Goal: Task Accomplishment & Management: Manage account settings

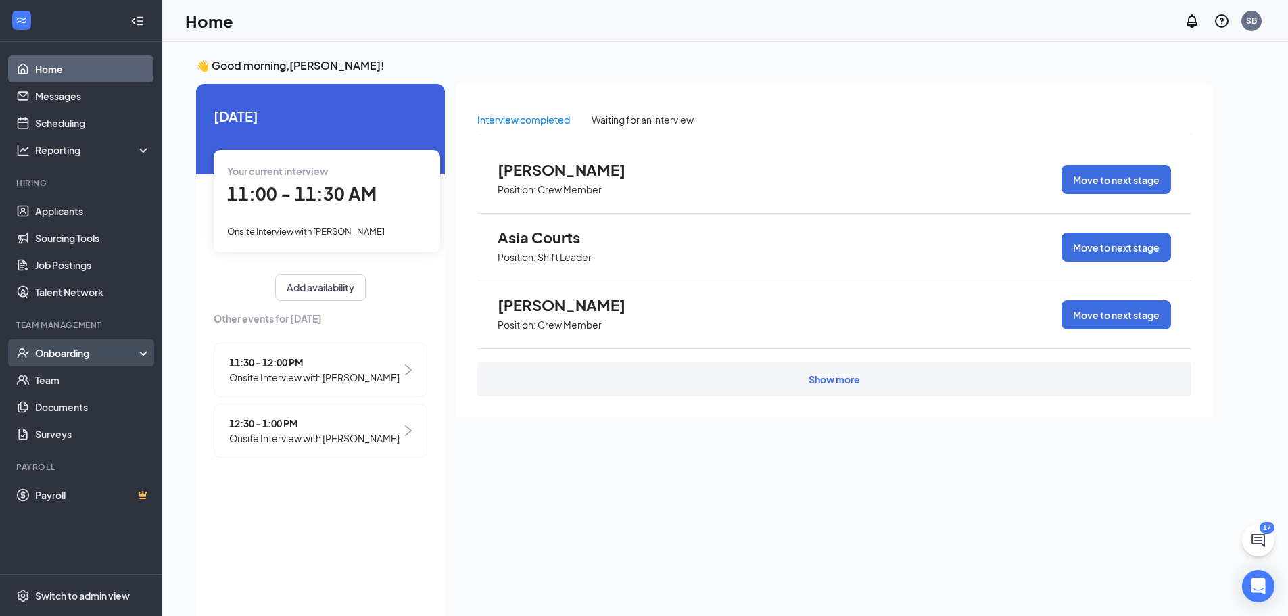
click at [98, 356] on div "Onboarding" at bounding box center [87, 353] width 104 height 14
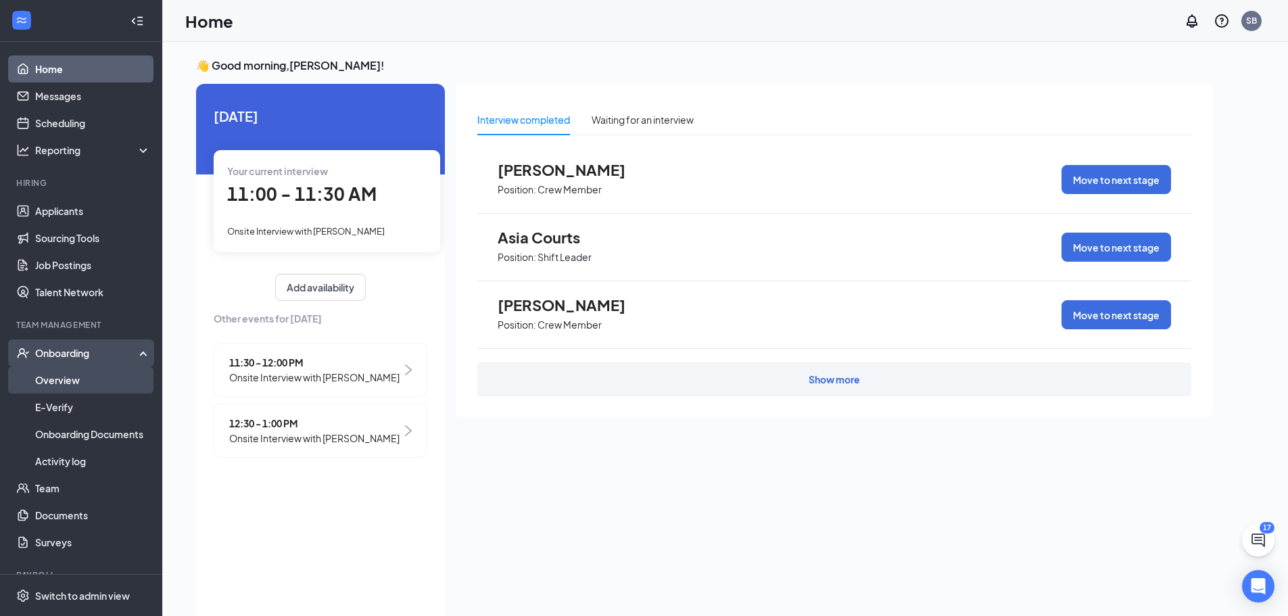
click at [76, 371] on link "Overview" at bounding box center [93, 379] width 116 height 27
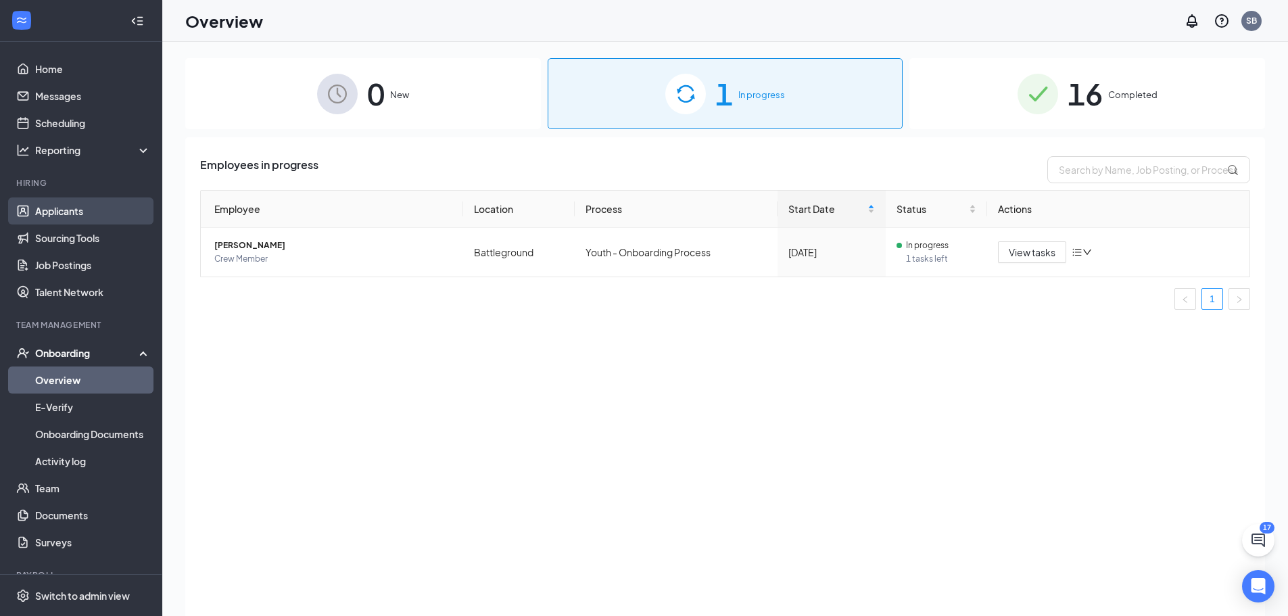
click at [80, 220] on link "Applicants" at bounding box center [93, 210] width 116 height 27
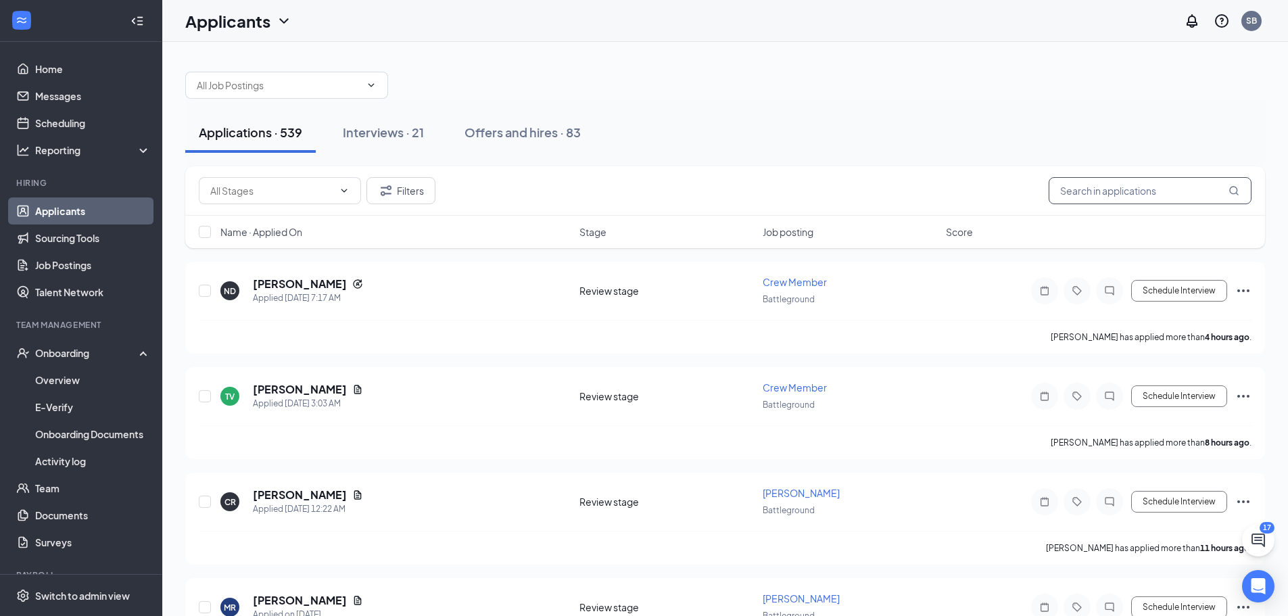
click at [1137, 189] on input "text" at bounding box center [1150, 190] width 203 height 27
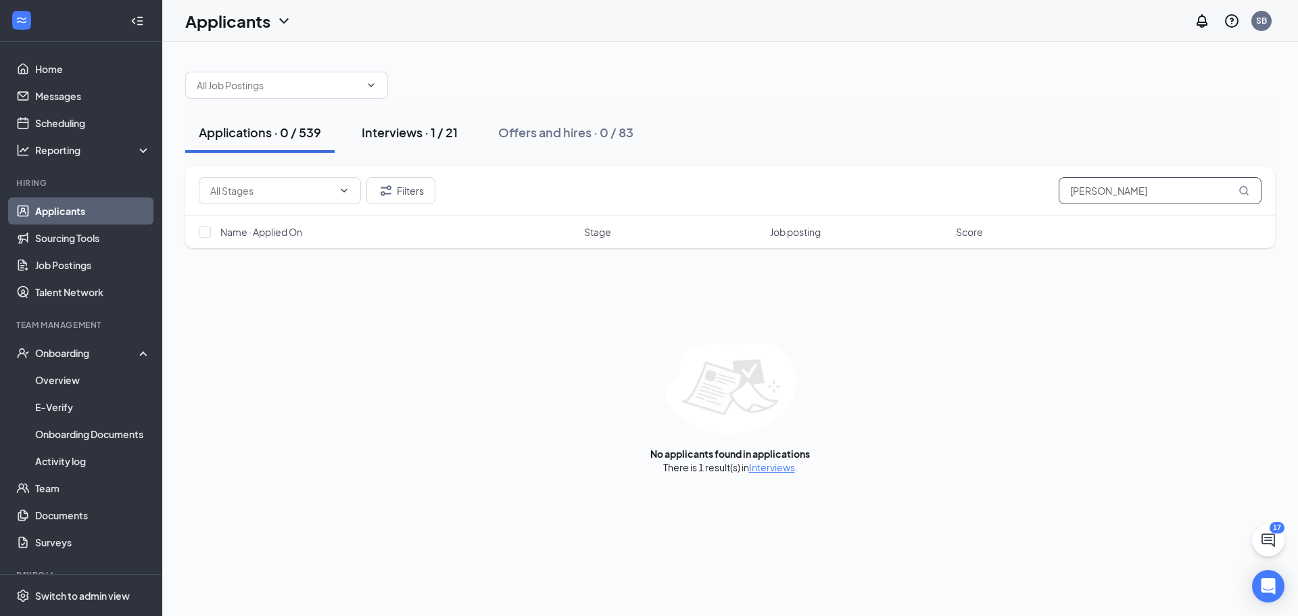
type input "[PERSON_NAME]"
click at [442, 131] on div "Interviews · 1 / 21" at bounding box center [410, 132] width 96 height 17
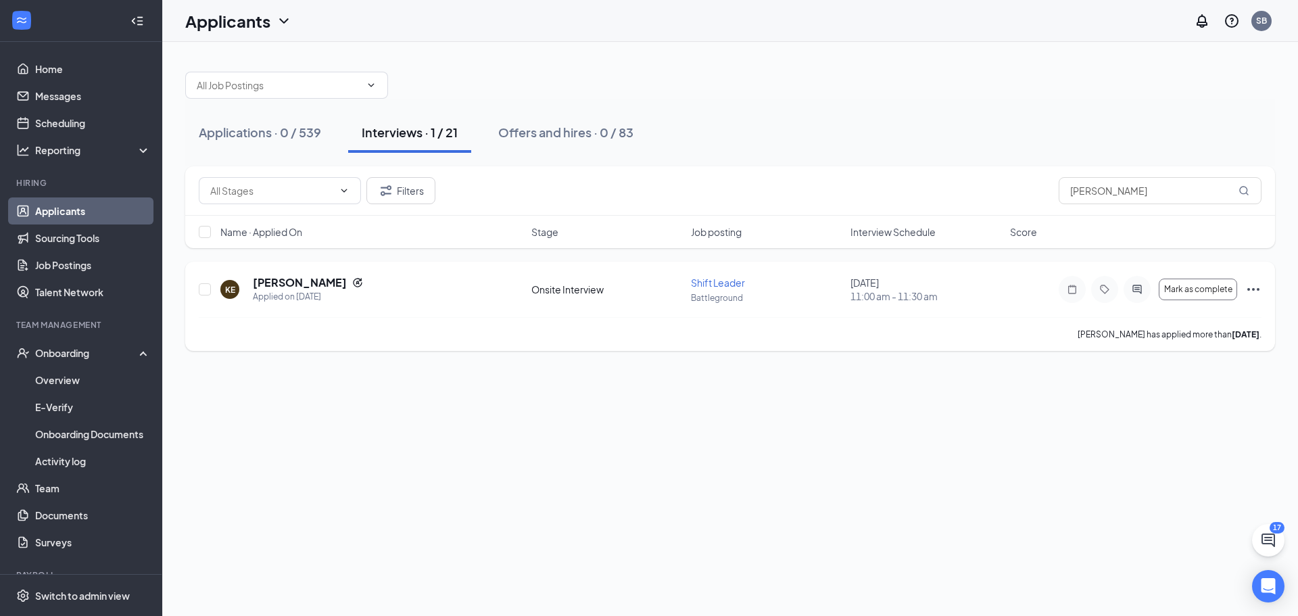
click at [1250, 291] on icon "Ellipses" at bounding box center [1254, 289] width 16 height 16
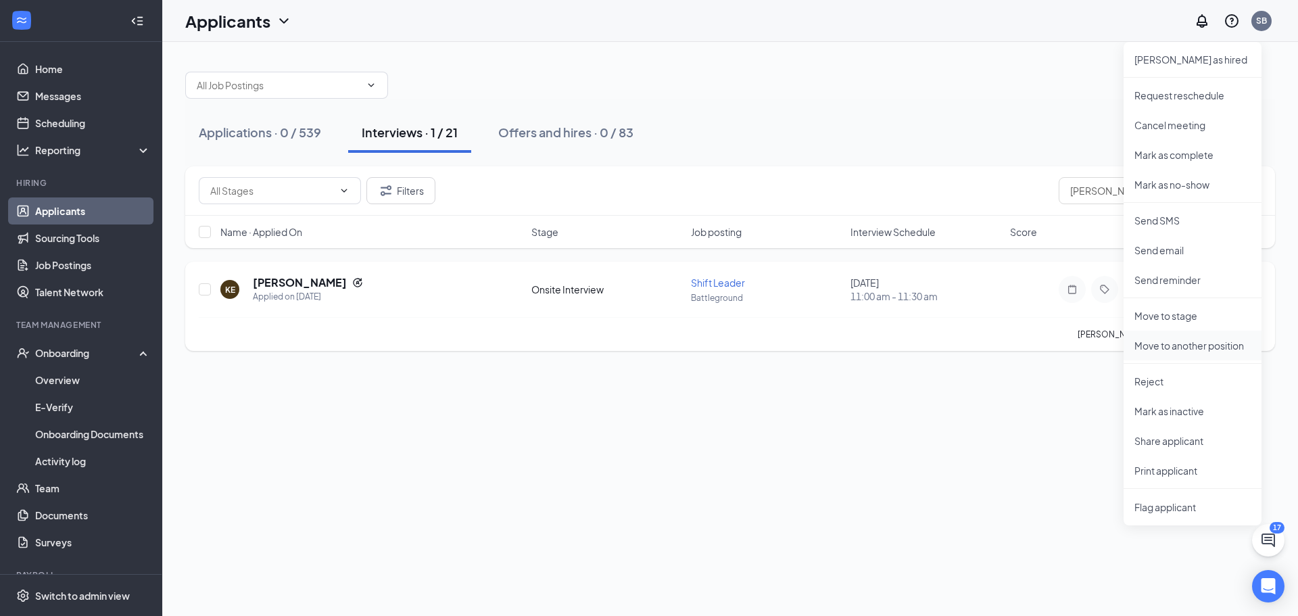
click at [1195, 346] on p "Move to another position" at bounding box center [1193, 346] width 116 height 14
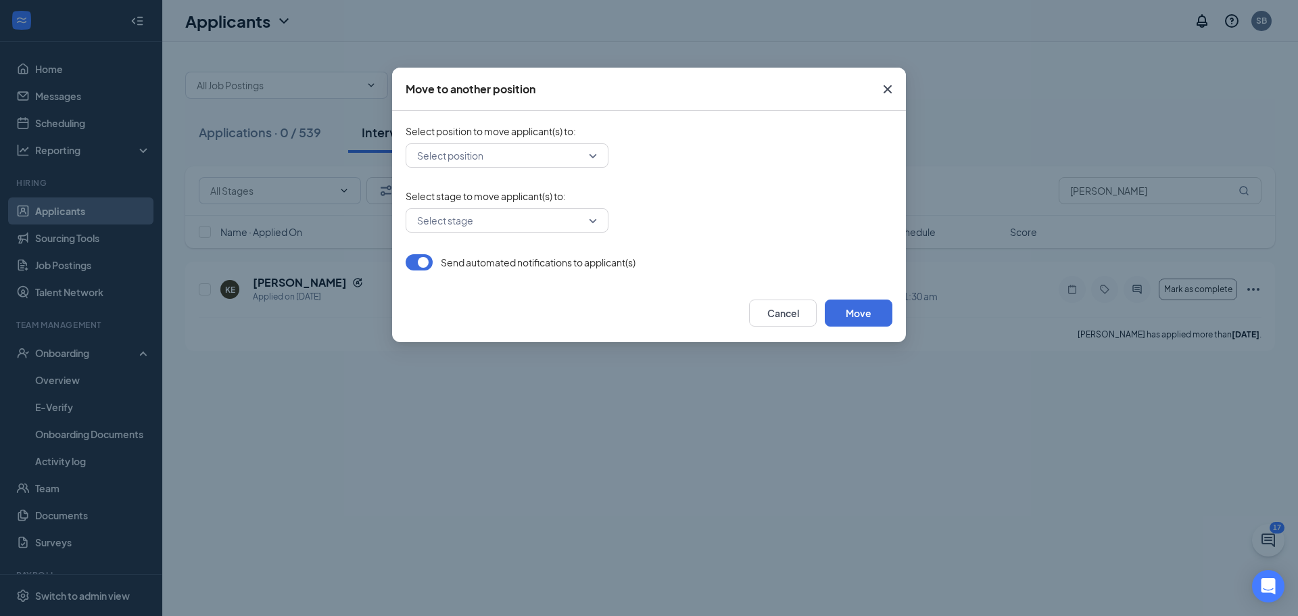
click at [598, 160] on div "Select position" at bounding box center [507, 155] width 203 height 24
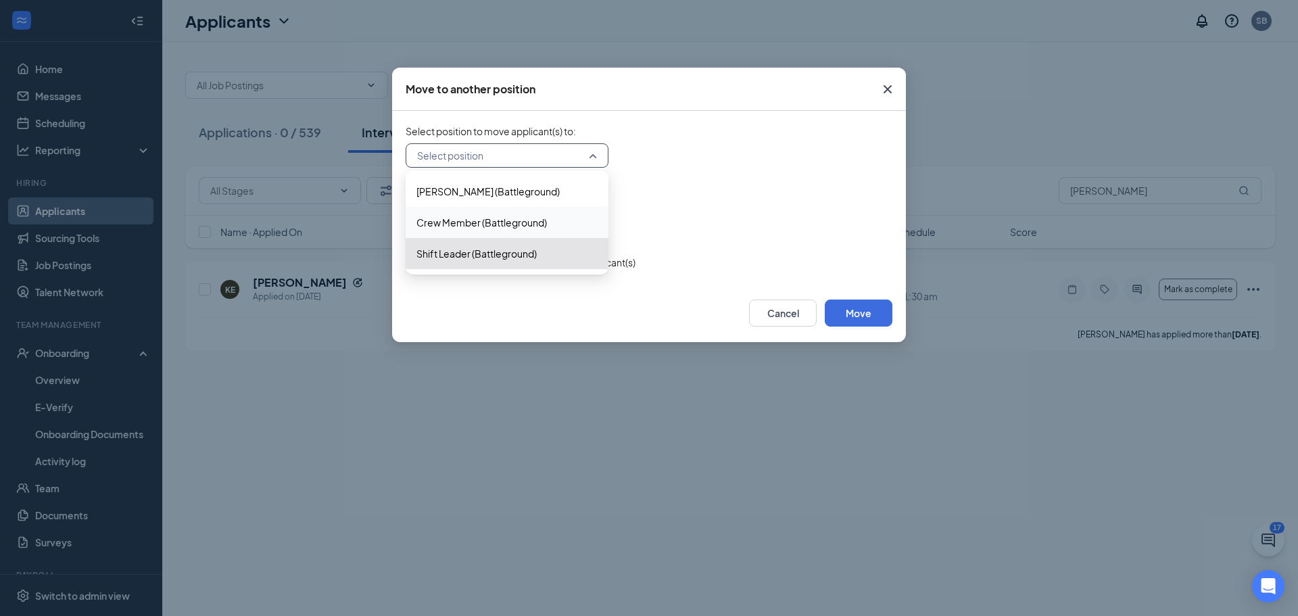
click at [565, 219] on span "Crew Member (Battleground)" at bounding box center [507, 222] width 181 height 15
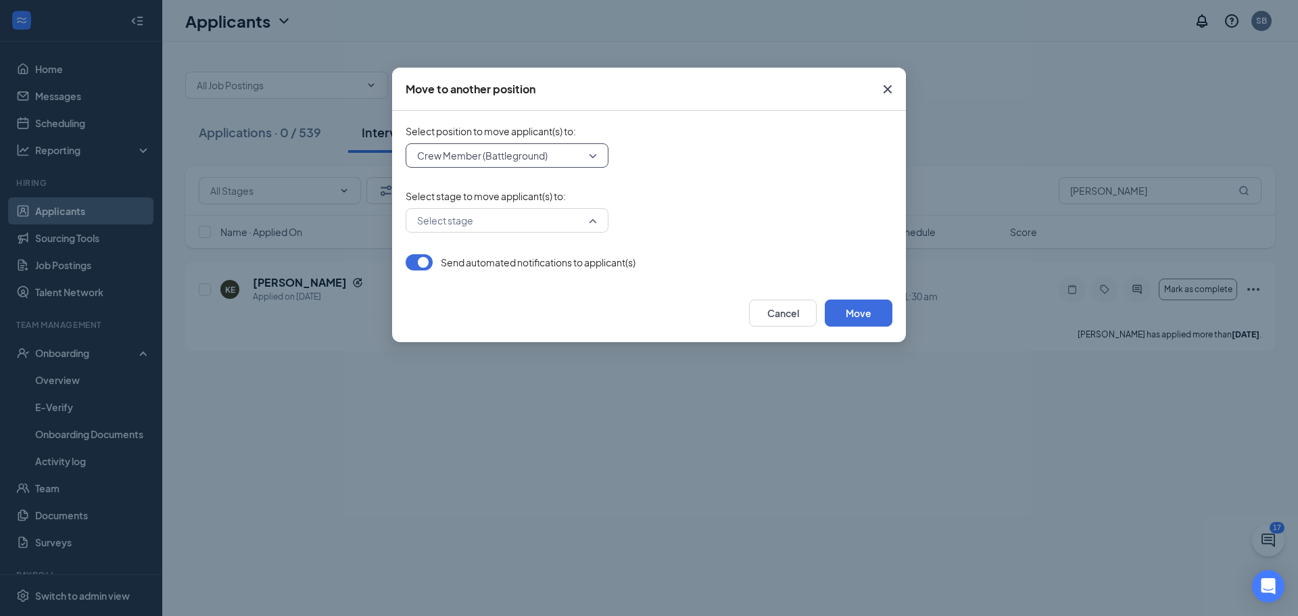
click at [600, 220] on div "Select stage" at bounding box center [507, 220] width 203 height 24
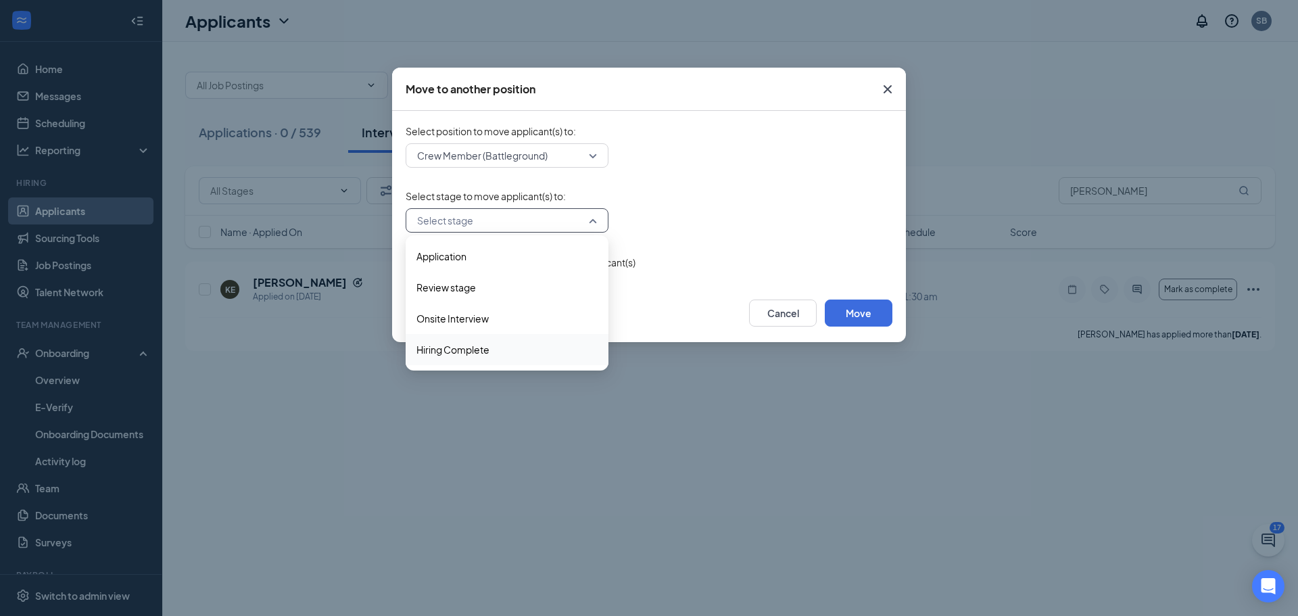
click at [551, 352] on span "Hiring Complete" at bounding box center [507, 349] width 181 height 15
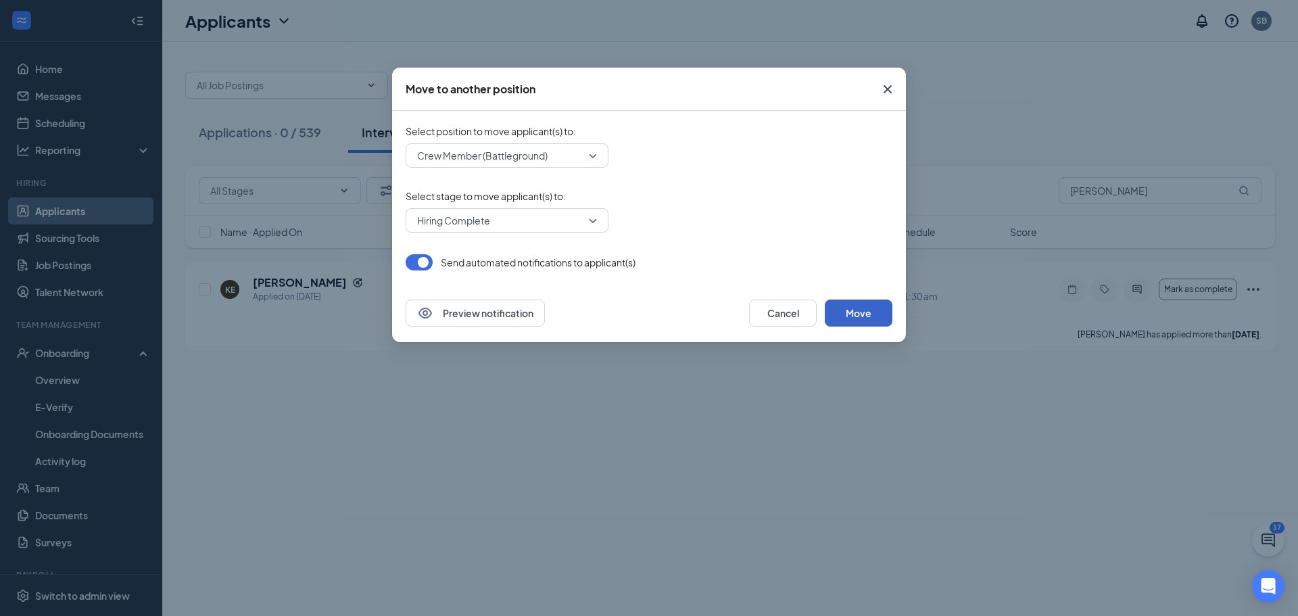
click at [860, 314] on button "Move" at bounding box center [859, 313] width 68 height 27
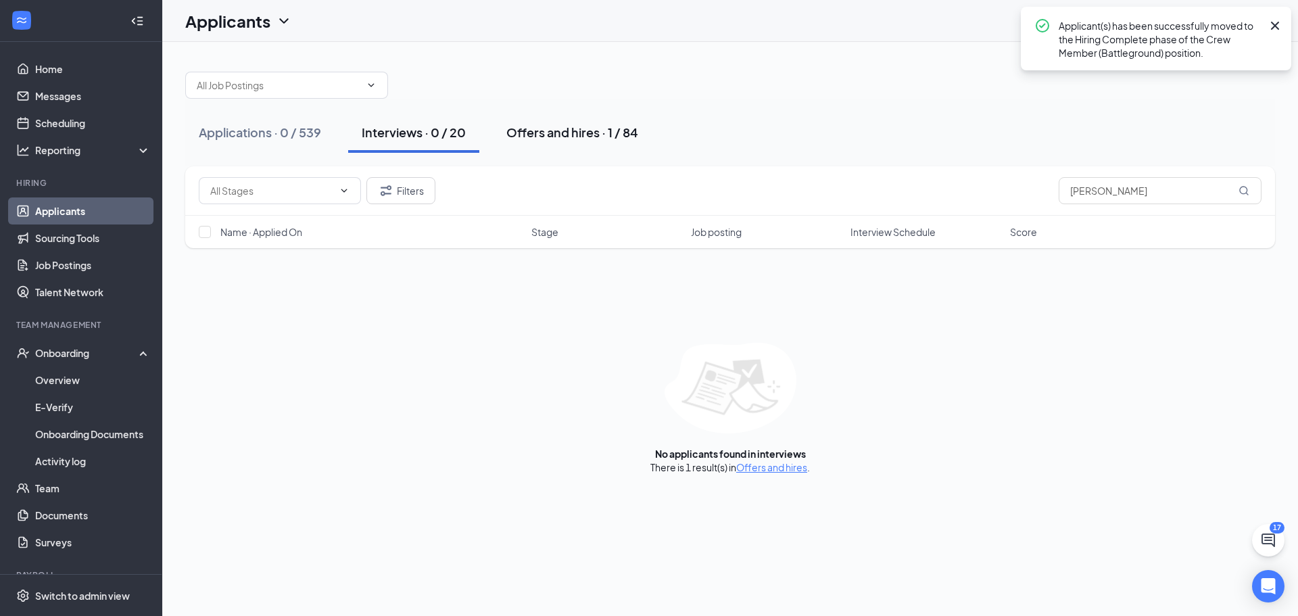
click at [575, 134] on div "Offers and hires · 1 / 84" at bounding box center [572, 132] width 132 height 17
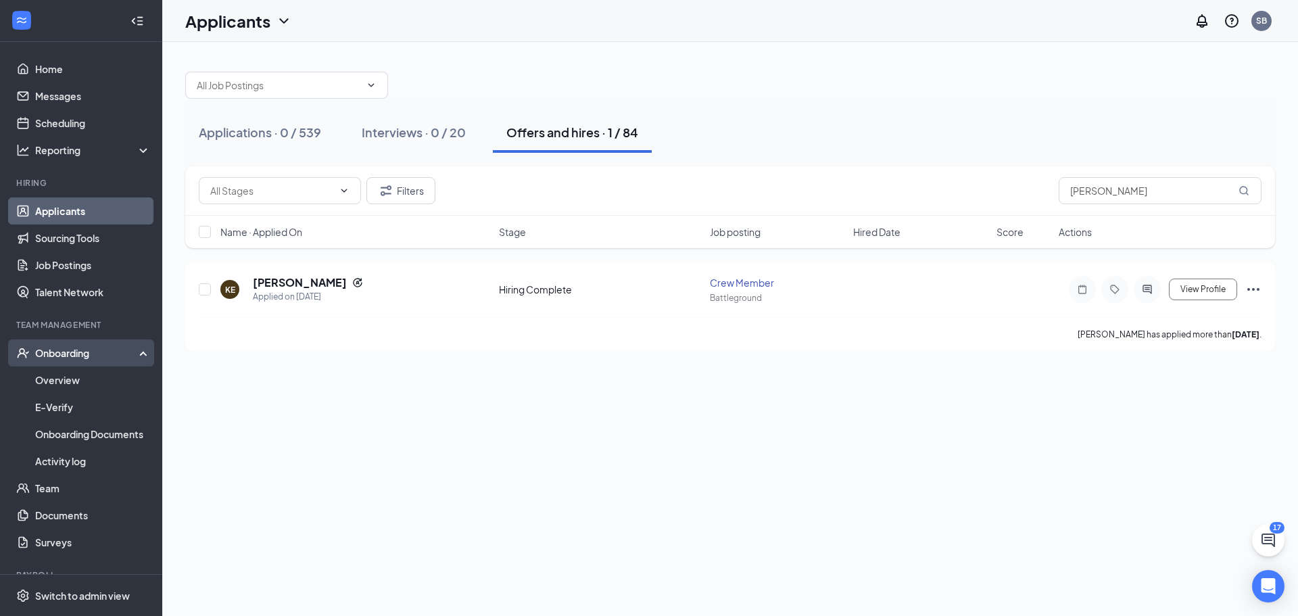
click at [80, 359] on div "Onboarding" at bounding box center [87, 353] width 104 height 14
click at [122, 347] on div "Onboarding" at bounding box center [87, 353] width 104 height 14
click at [87, 379] on link "Overview" at bounding box center [93, 379] width 116 height 27
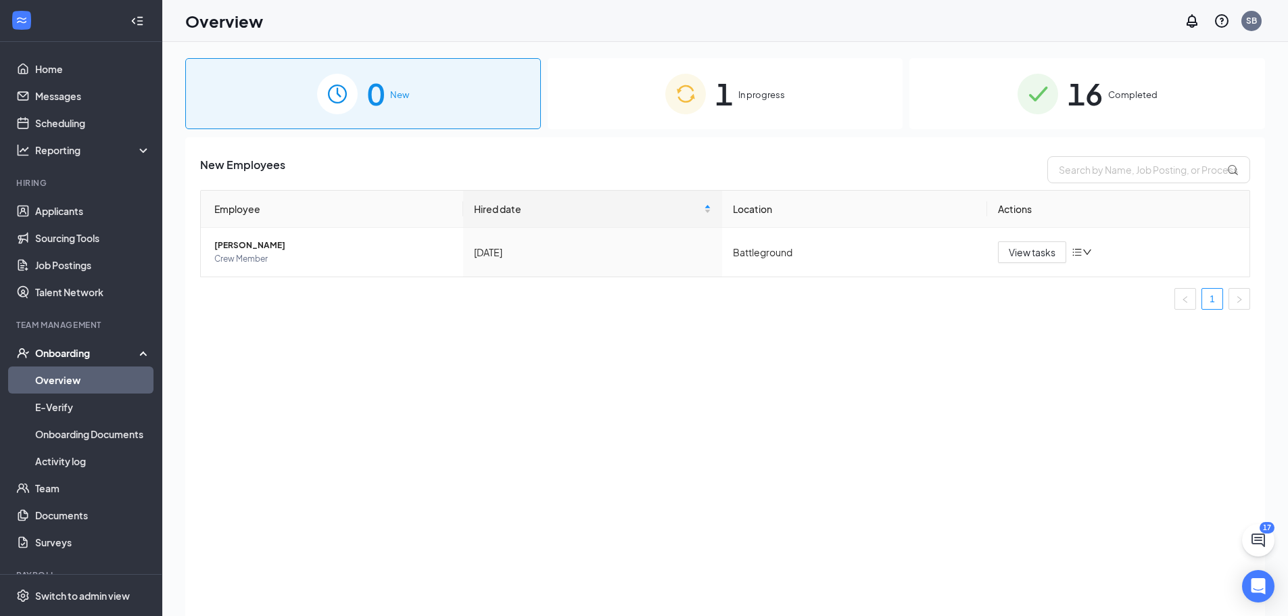
click at [745, 93] on span "In progress" at bounding box center [761, 95] width 47 height 14
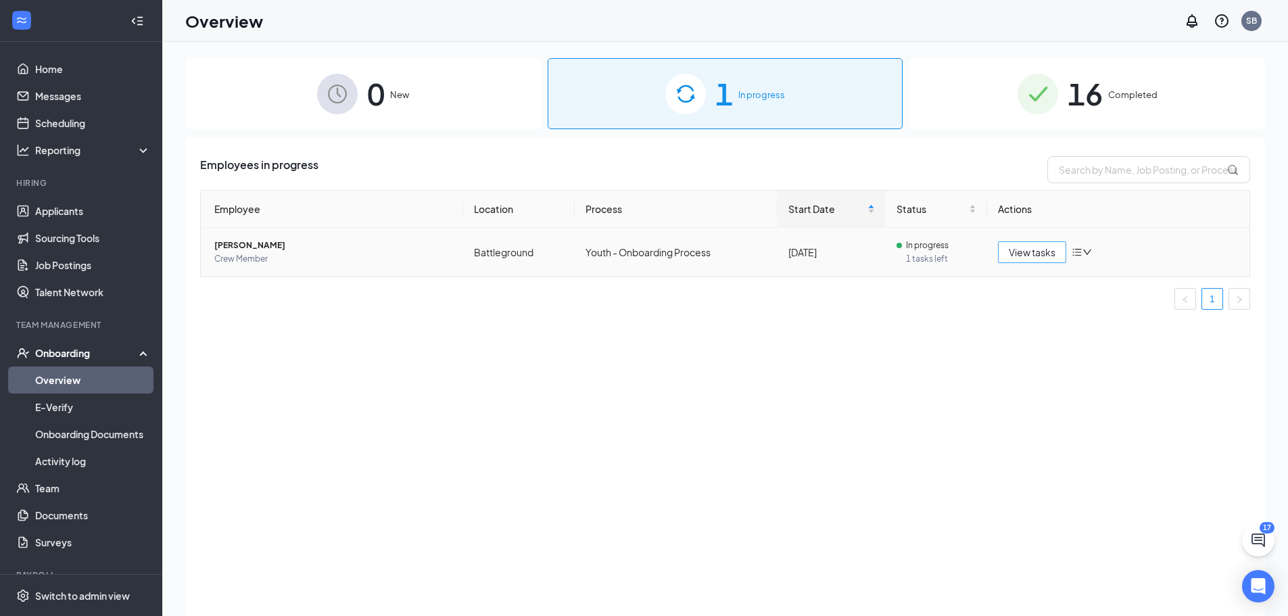
click at [1012, 256] on span "View tasks" at bounding box center [1032, 252] width 47 height 15
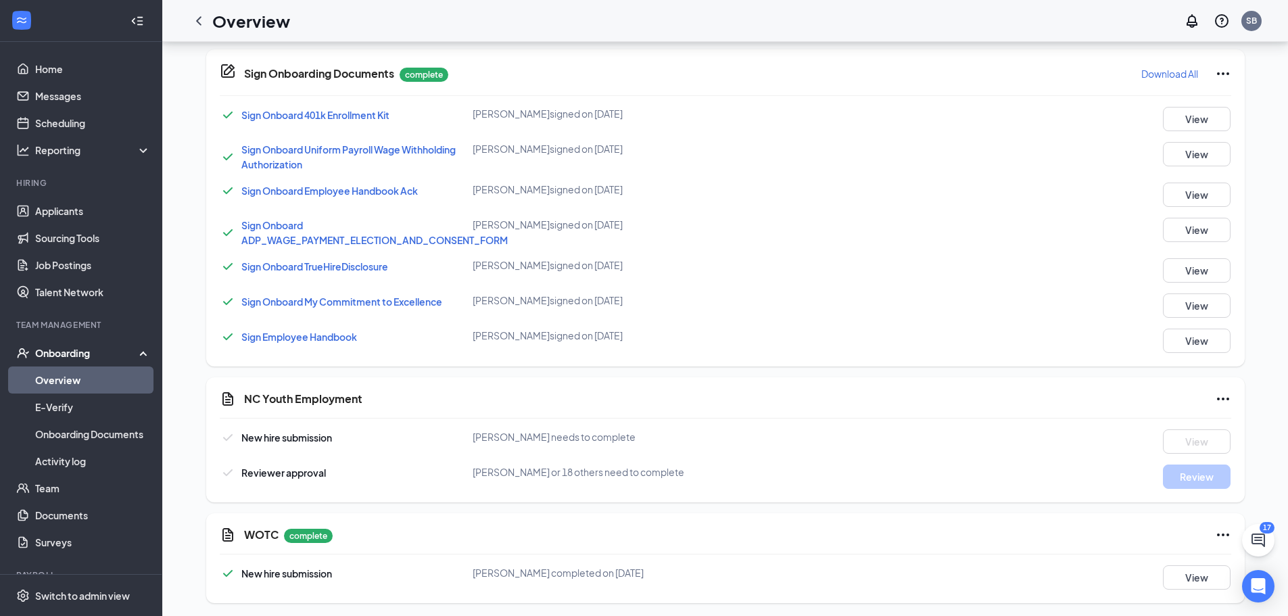
scroll to position [776, 0]
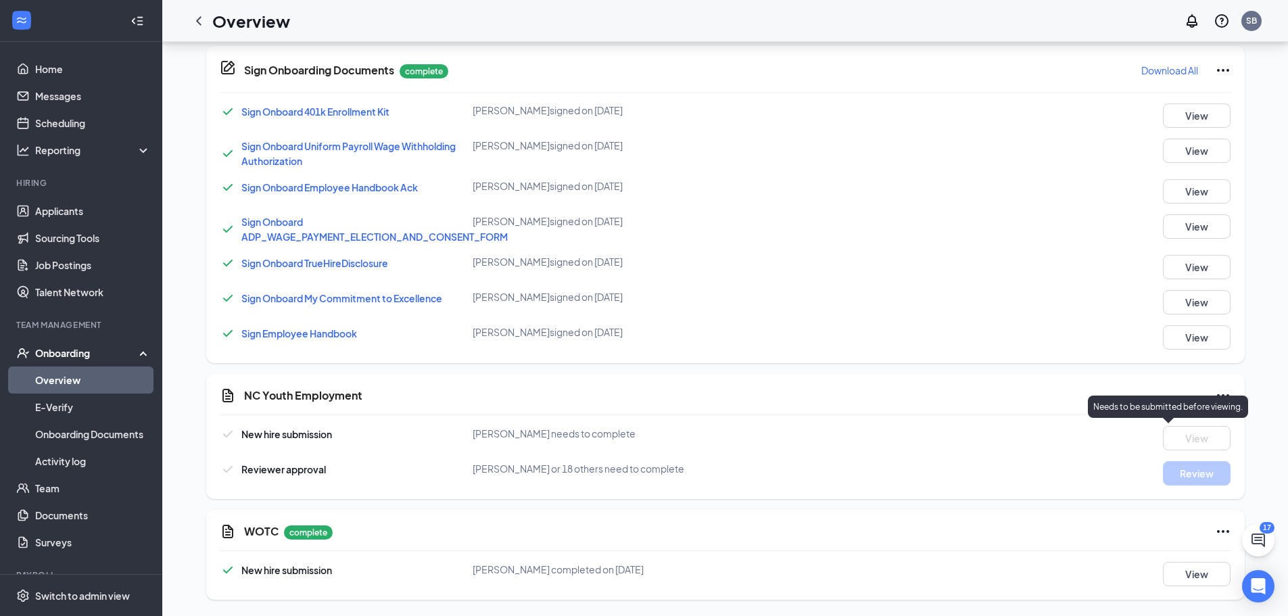
click at [1226, 397] on div "Needs to be submitted before viewing." at bounding box center [1168, 407] width 160 height 22
click at [1222, 392] on icon "Ellipses" at bounding box center [1223, 395] width 16 height 16
click at [1199, 419] on span "Mark as complete" at bounding box center [1172, 424] width 79 height 14
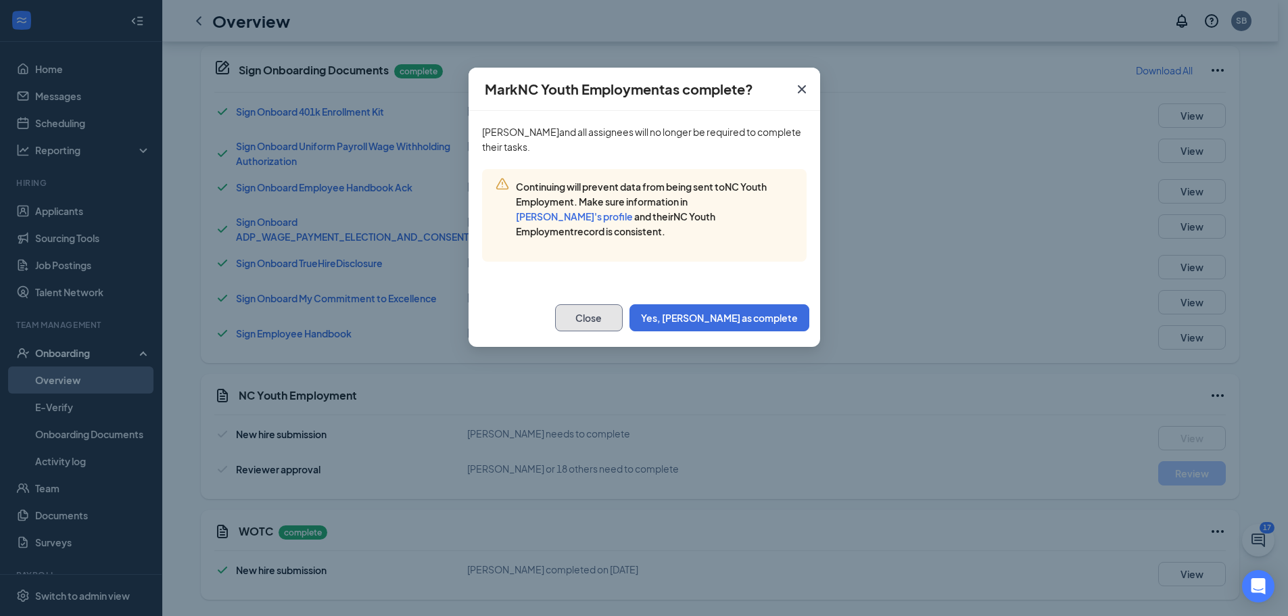
click at [623, 304] on button "Close" at bounding box center [589, 317] width 68 height 27
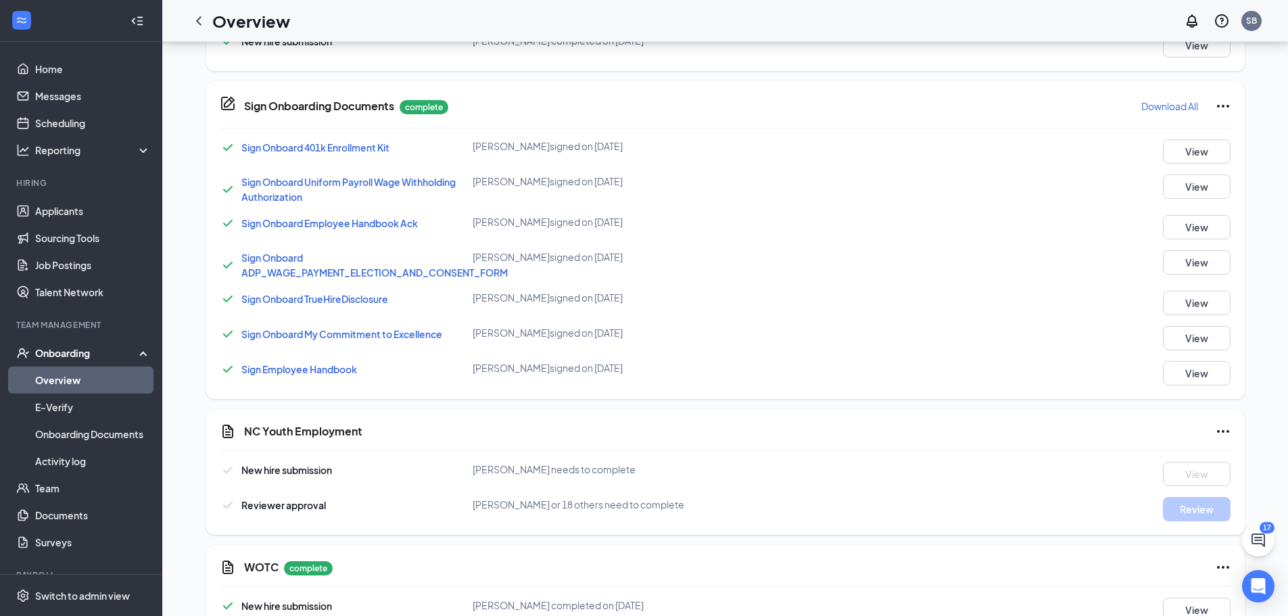
scroll to position [708, 0]
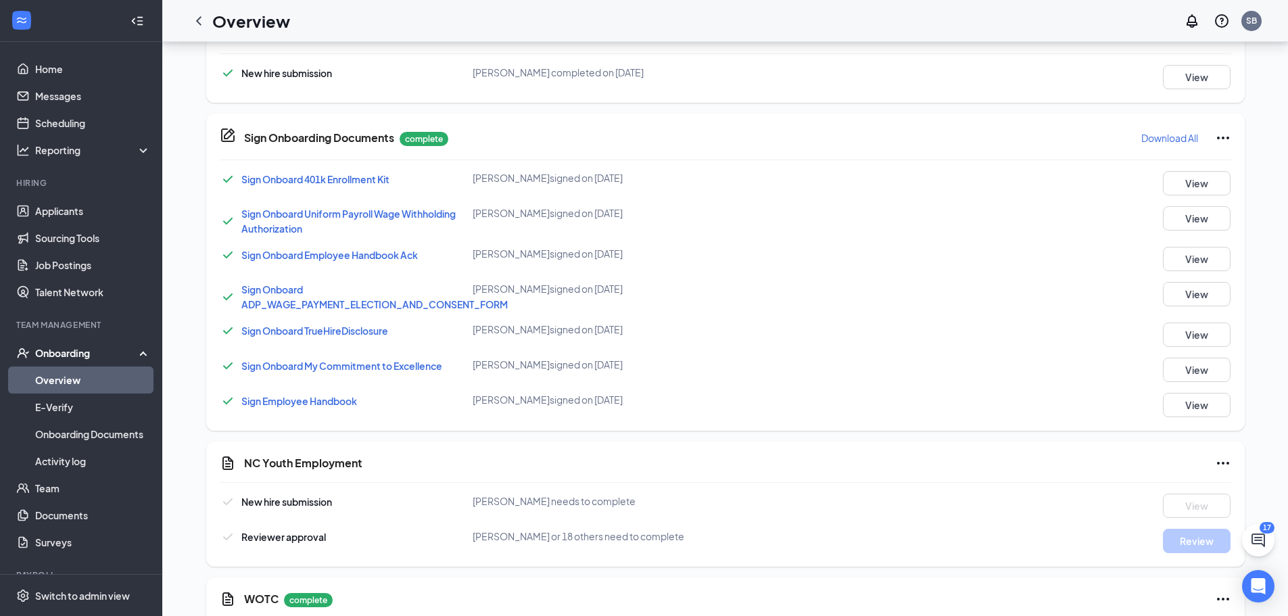
click at [87, 373] on link "Overview" at bounding box center [93, 379] width 116 height 27
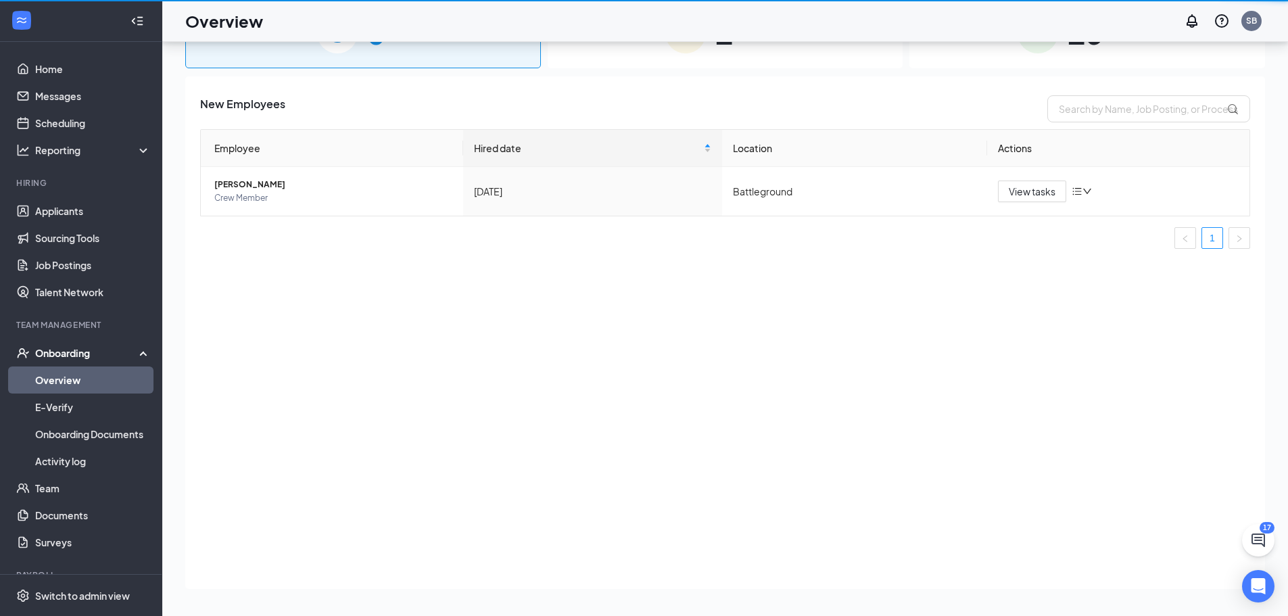
scroll to position [61, 0]
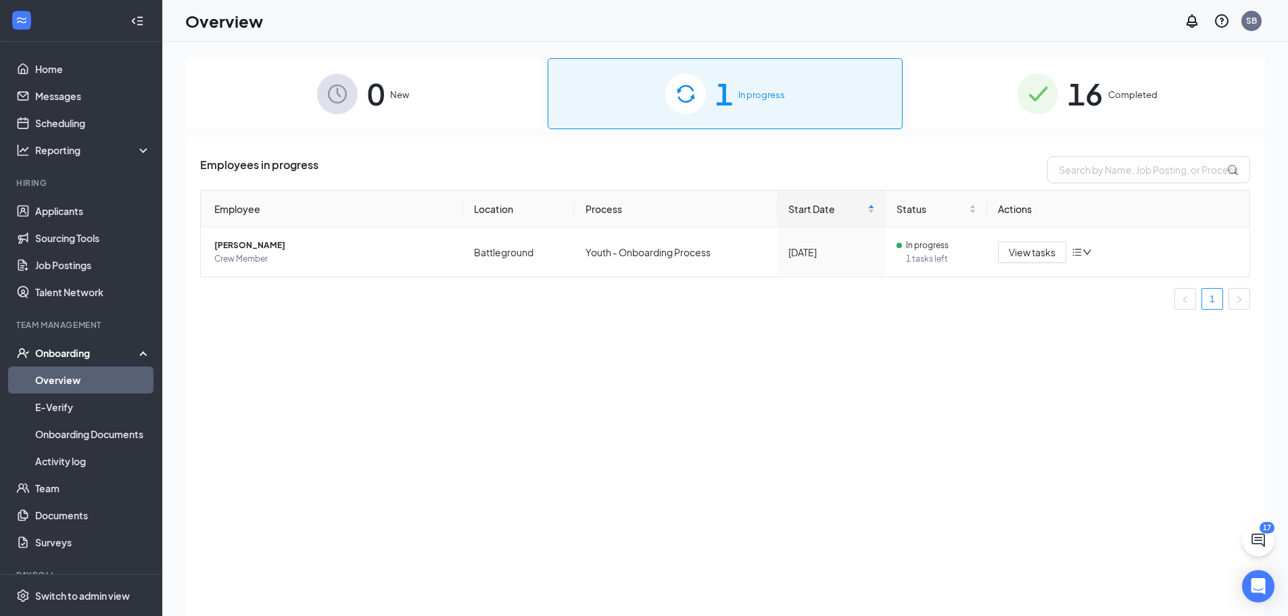
click at [1103, 108] on span "16" at bounding box center [1085, 93] width 35 height 47
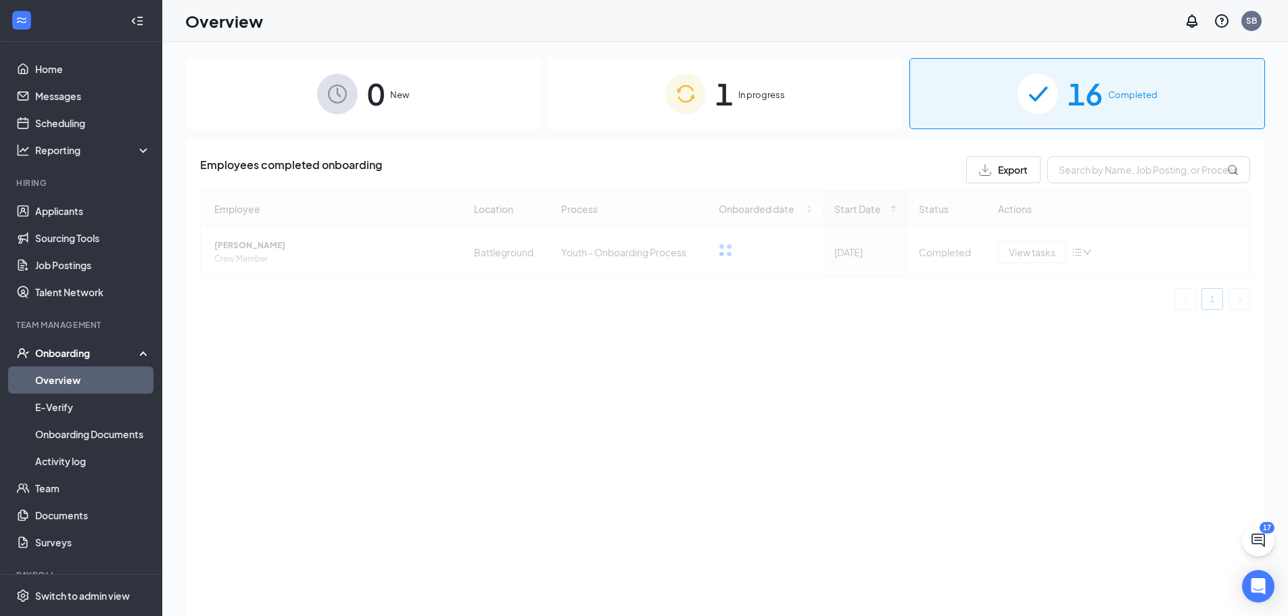
click at [860, 102] on div "1 In progress" at bounding box center [726, 93] width 356 height 71
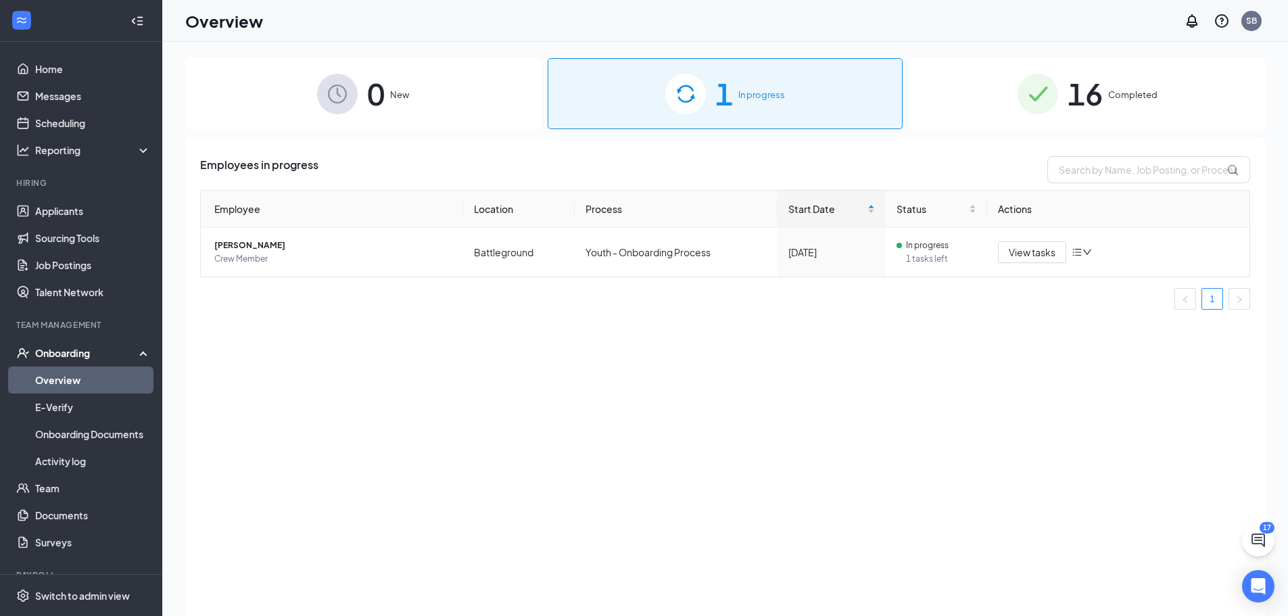
click at [465, 105] on div "0 New" at bounding box center [363, 93] width 356 height 71
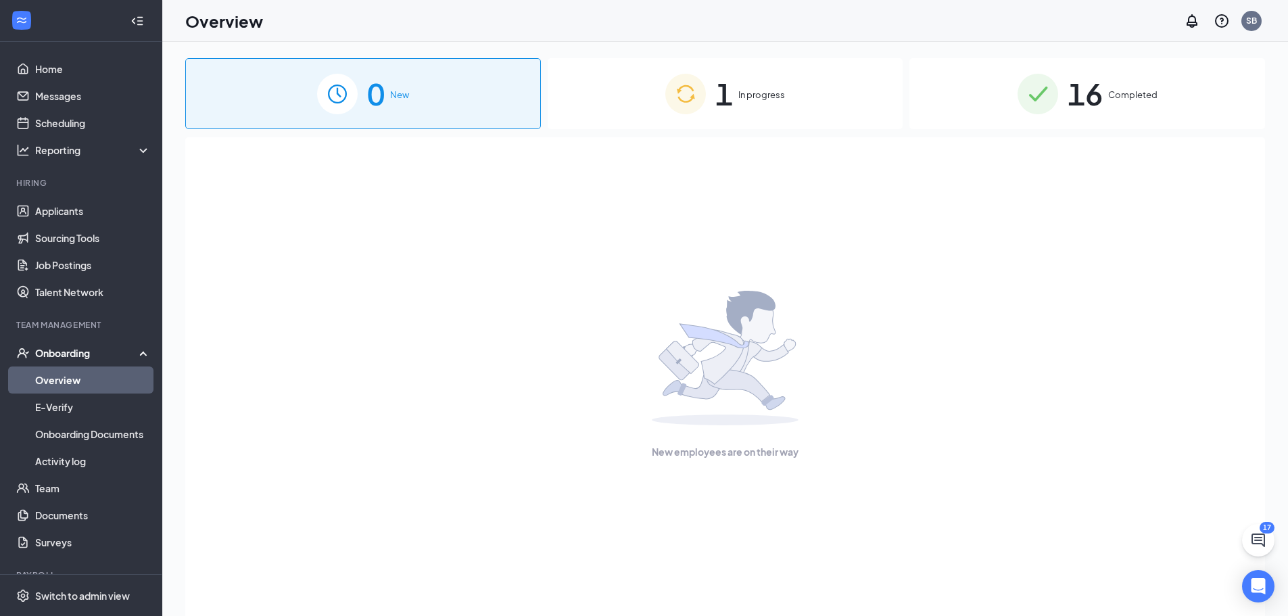
click at [752, 101] on span "In progress" at bounding box center [761, 95] width 47 height 14
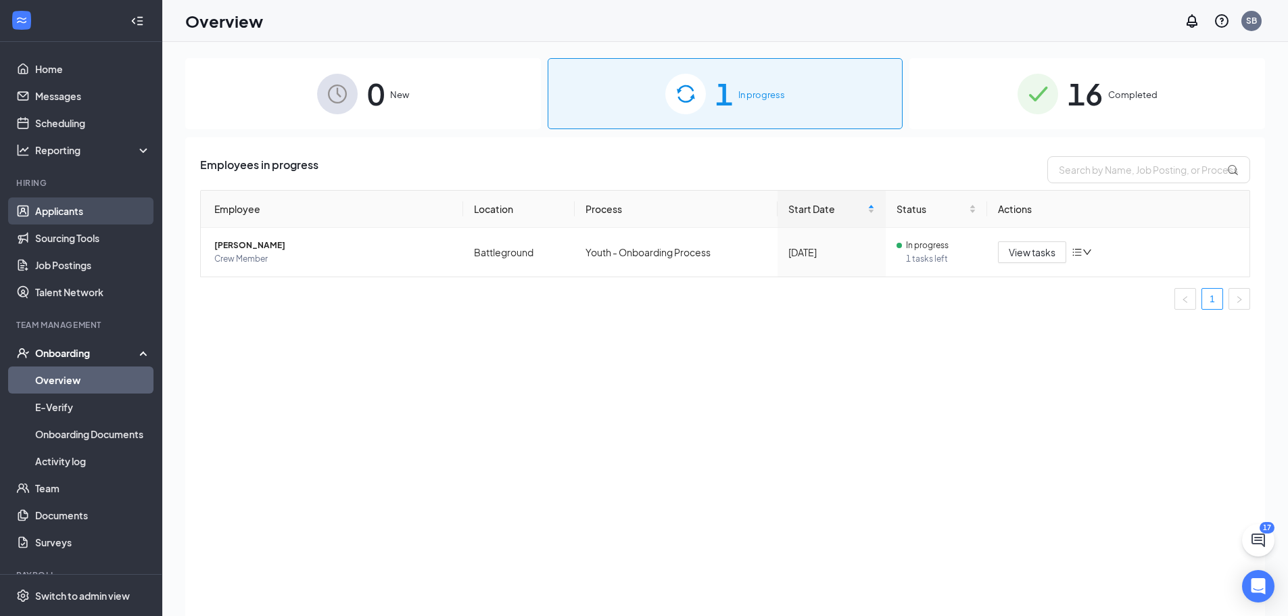
click at [61, 218] on link "Applicants" at bounding box center [93, 210] width 116 height 27
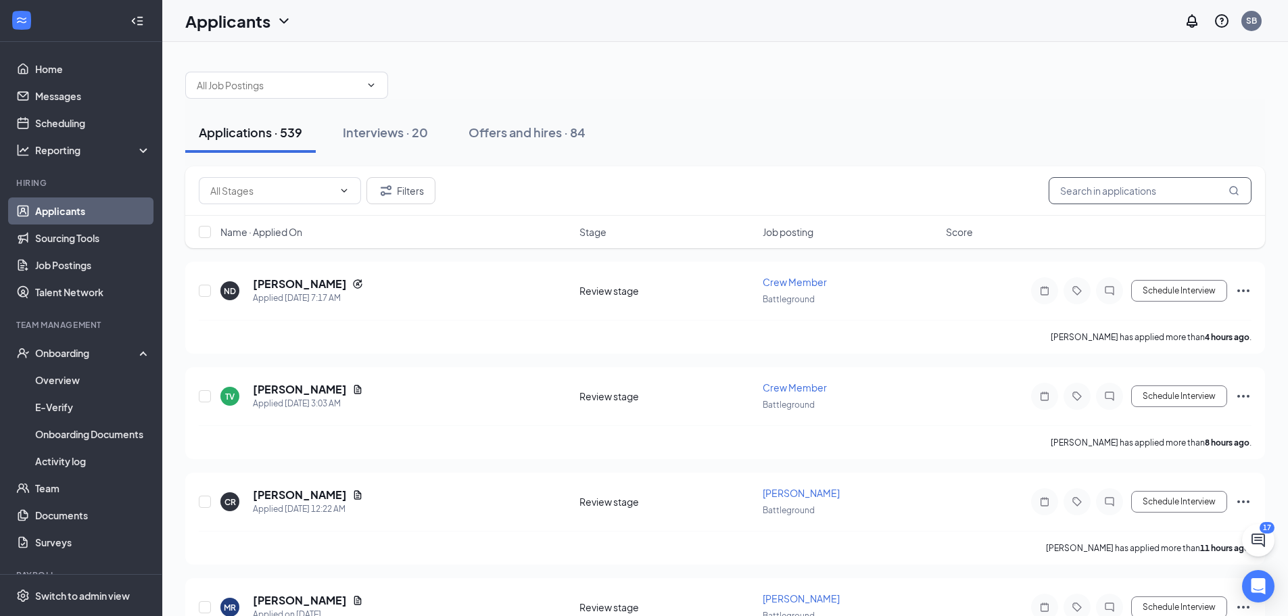
click at [1157, 189] on input "text" at bounding box center [1150, 190] width 203 height 27
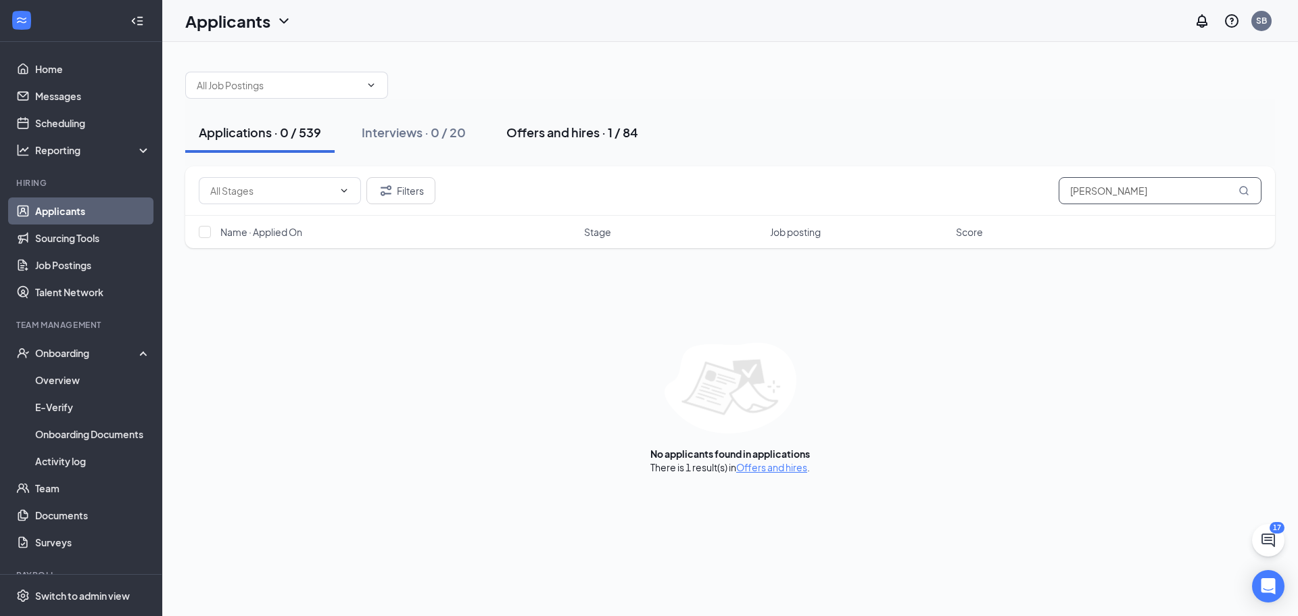
type input "[PERSON_NAME]"
click at [621, 128] on div "Offers and hires · 1 / 84" at bounding box center [572, 132] width 132 height 17
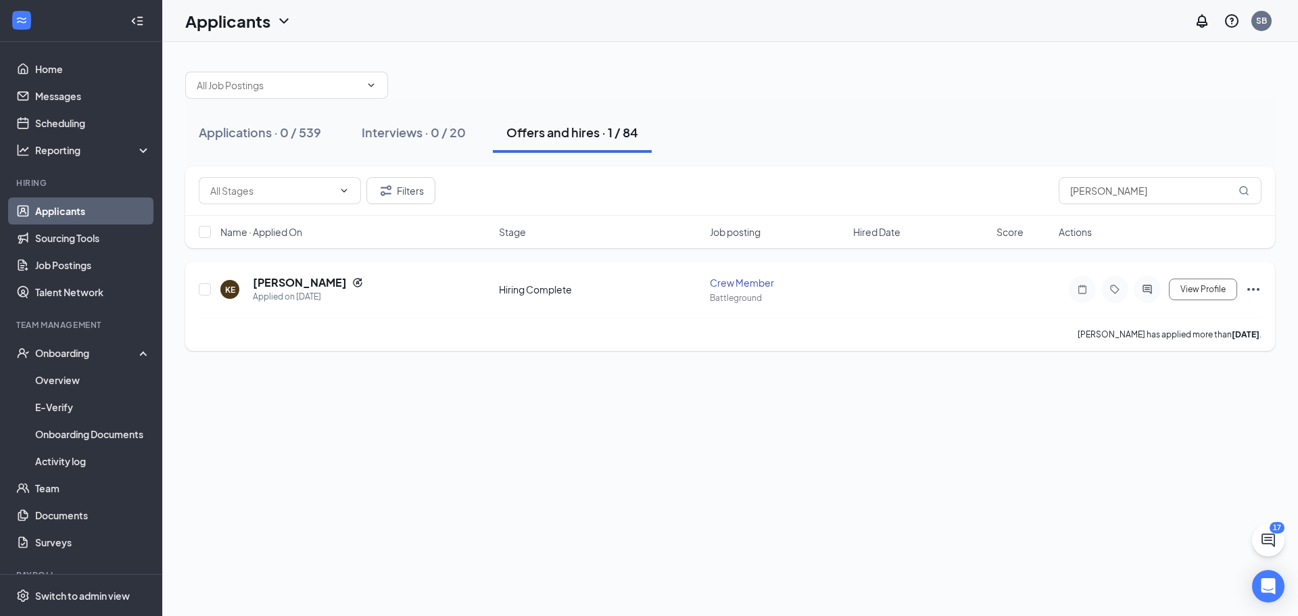
click at [1258, 297] on icon "Ellipses" at bounding box center [1254, 289] width 16 height 16
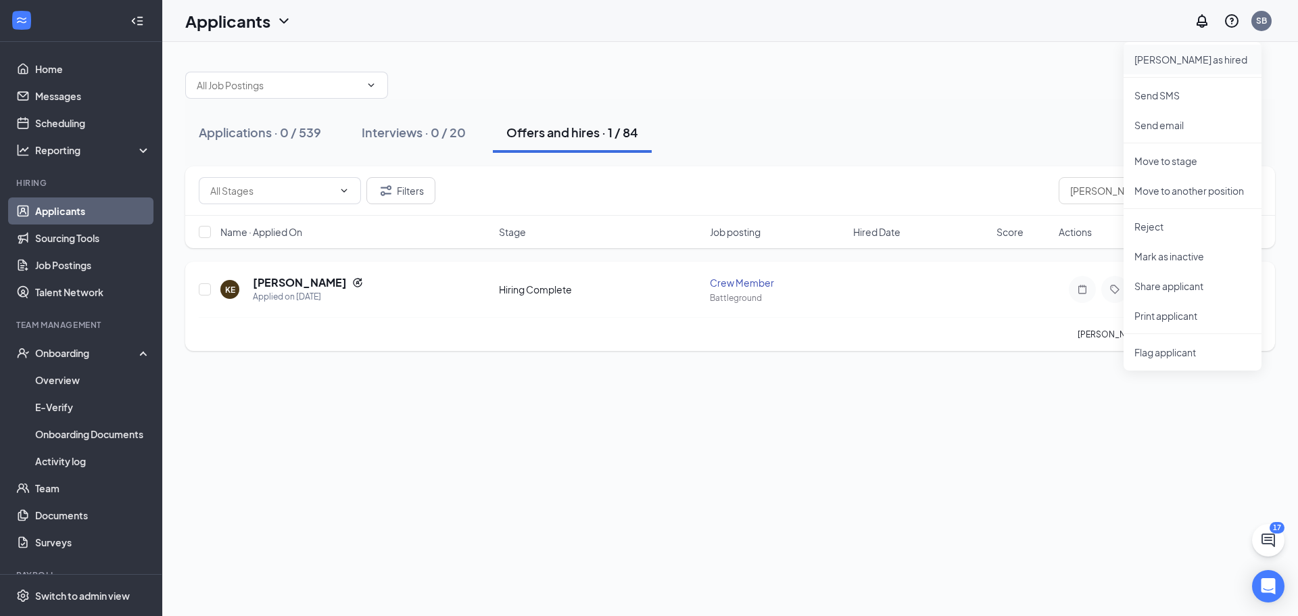
click at [1183, 61] on p "[PERSON_NAME] as hired" at bounding box center [1193, 60] width 116 height 14
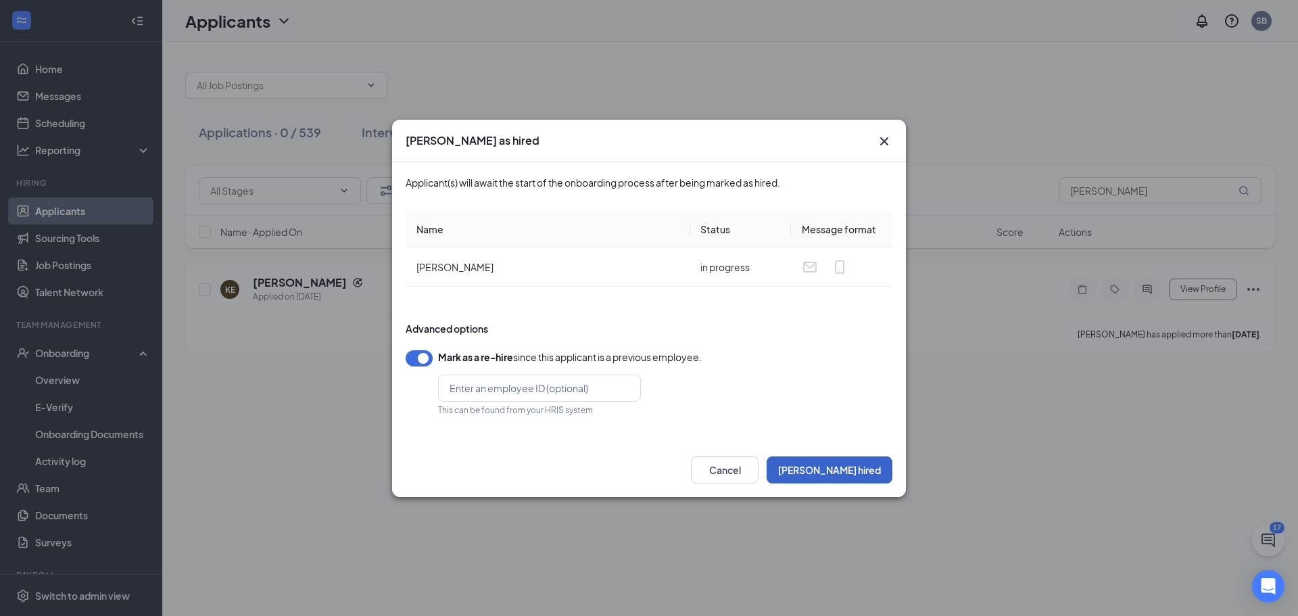
click at [867, 471] on button "[PERSON_NAME] hired" at bounding box center [830, 469] width 126 height 27
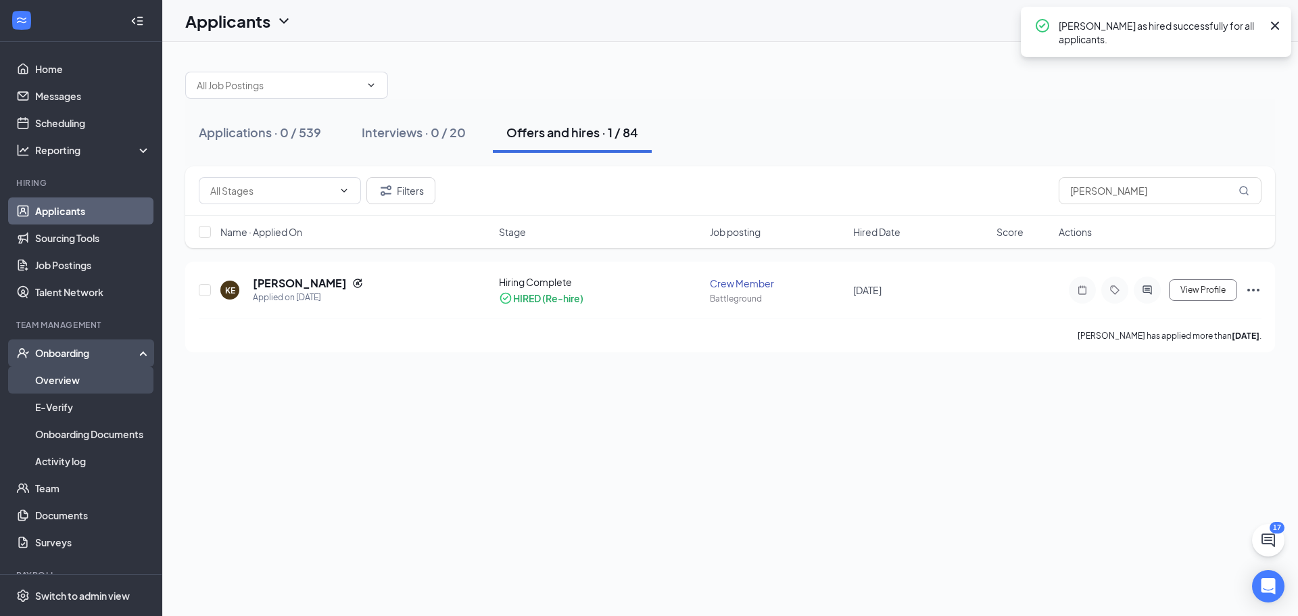
click at [74, 379] on link "Overview" at bounding box center [93, 379] width 116 height 27
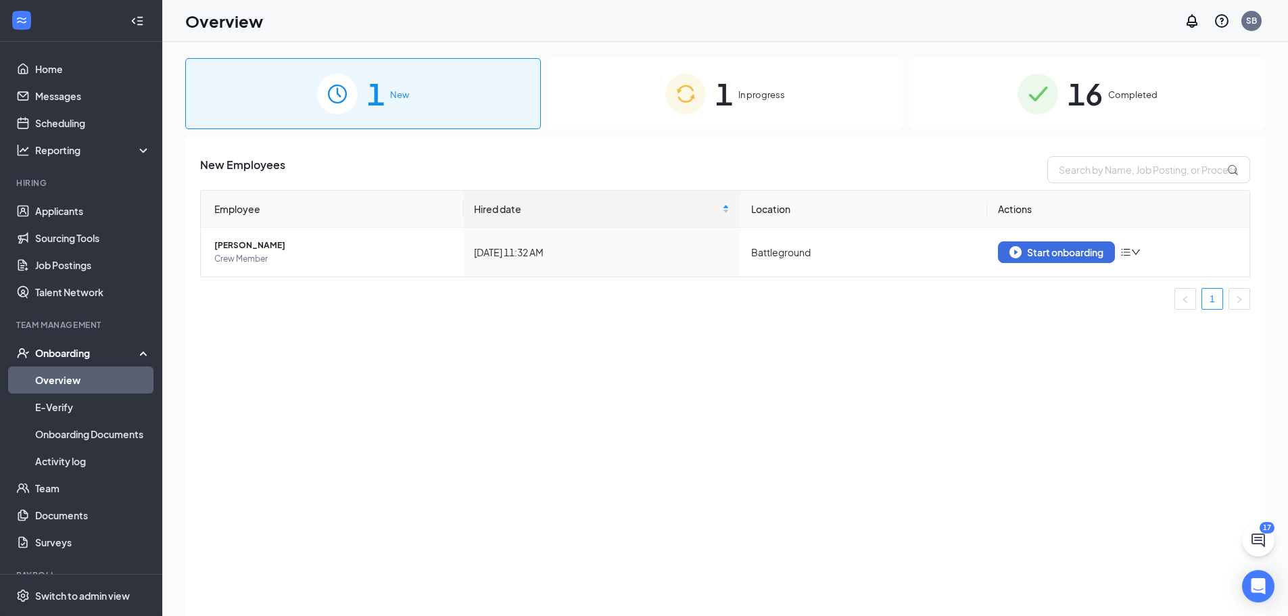
click at [443, 78] on div "1 New" at bounding box center [363, 93] width 356 height 71
click at [1071, 256] on div "Start onboarding" at bounding box center [1057, 252] width 94 height 12
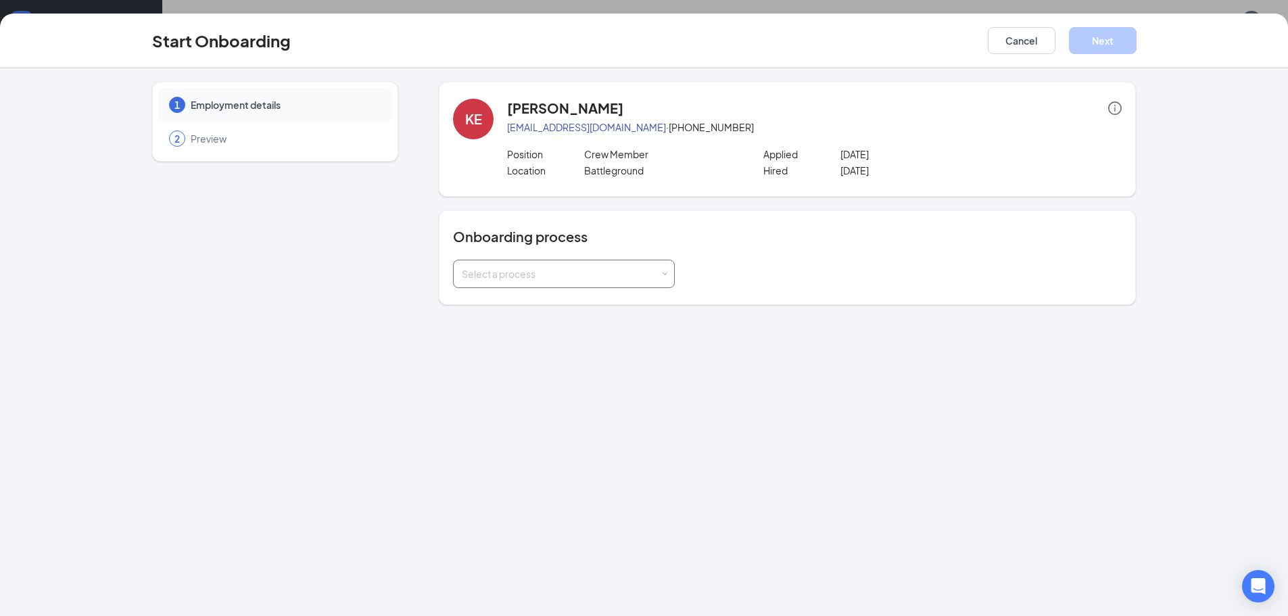
click at [608, 277] on div "Select a process" at bounding box center [561, 274] width 198 height 14
click at [578, 306] on span "General Onboarding Process" at bounding box center [523, 302] width 130 height 12
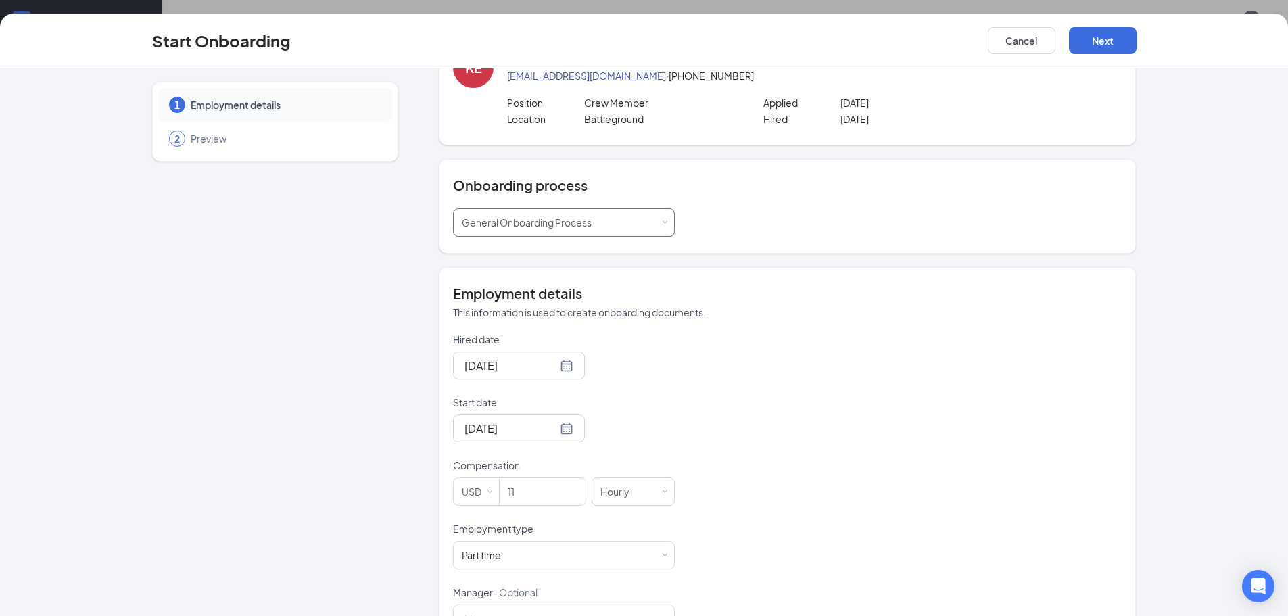
scroll to position [99, 0]
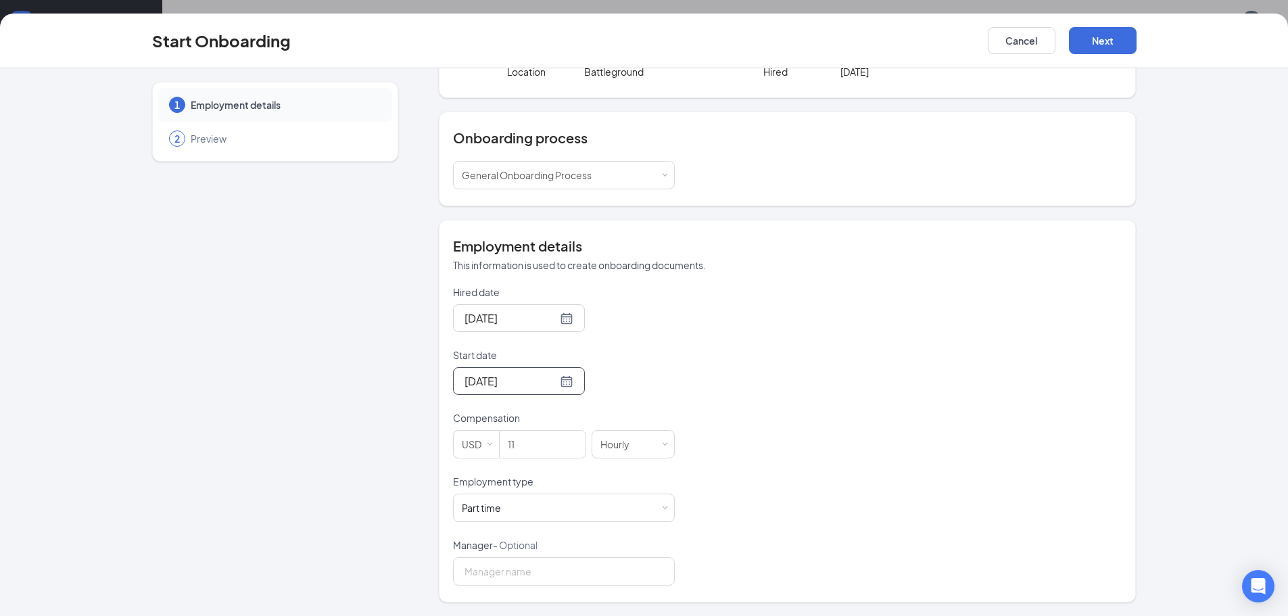
click at [559, 381] on div "[DATE]" at bounding box center [519, 381] width 132 height 28
click at [551, 385] on div at bounding box center [519, 381] width 109 height 17
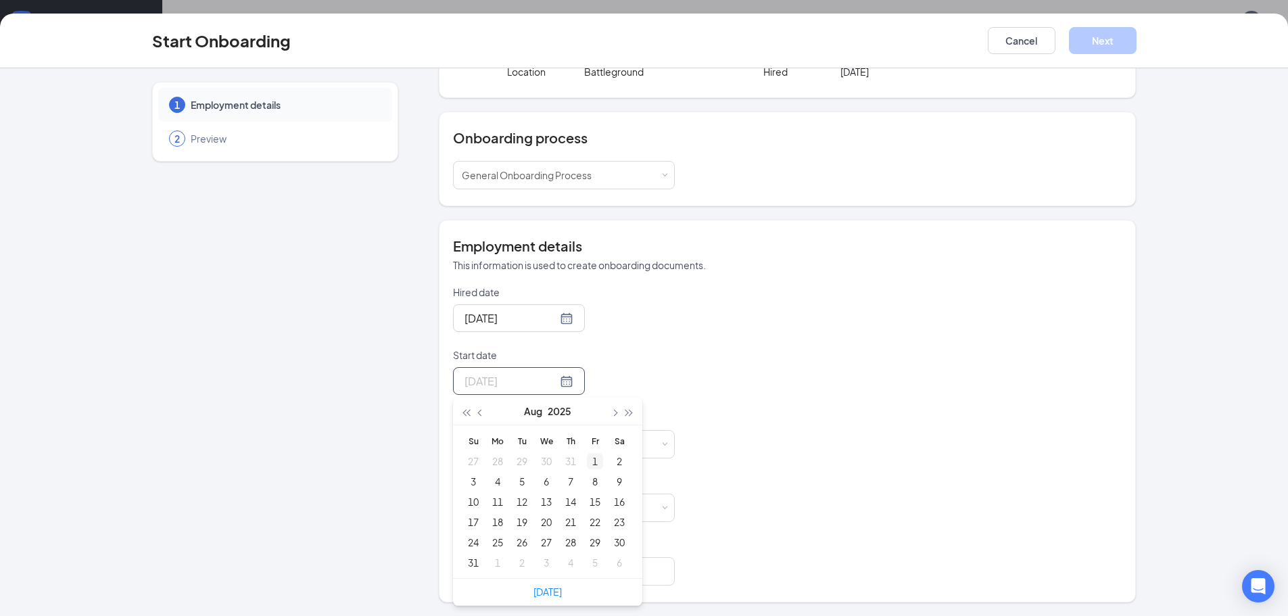
type input "[DATE]"
click at [609, 417] on button "button" at bounding box center [614, 411] width 15 height 27
type input "[DATE]"
click at [471, 545] on div "28" at bounding box center [473, 542] width 16 height 16
click at [552, 319] on div at bounding box center [519, 318] width 109 height 17
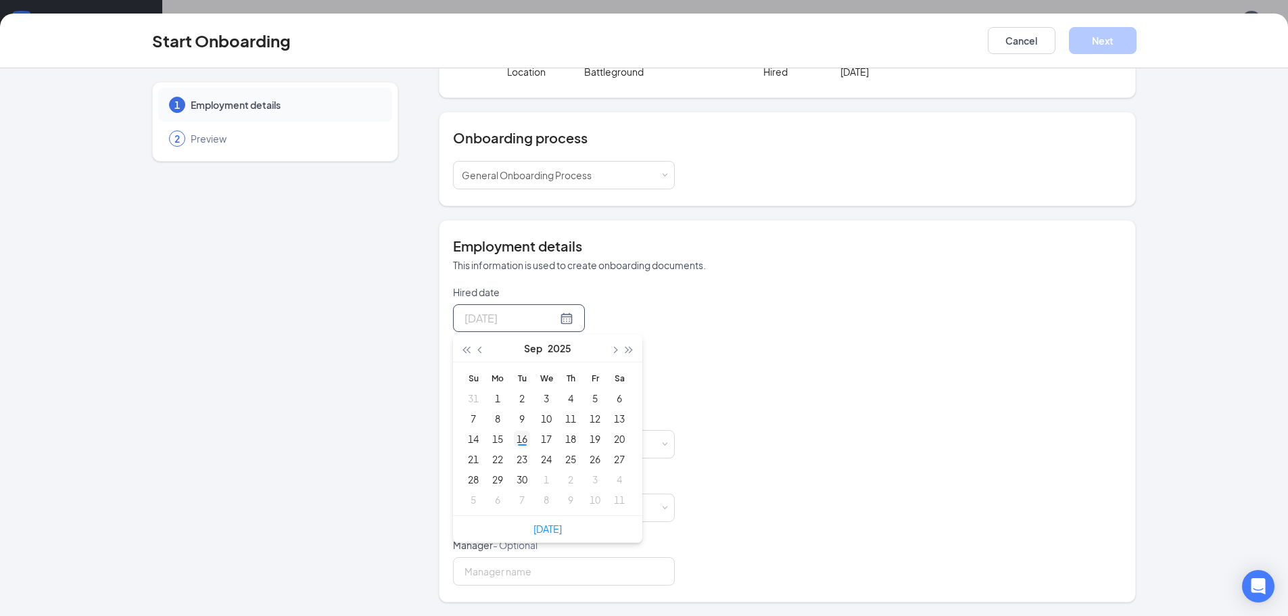
type input "[DATE]"
click at [521, 443] on div "16" at bounding box center [522, 439] width 16 height 16
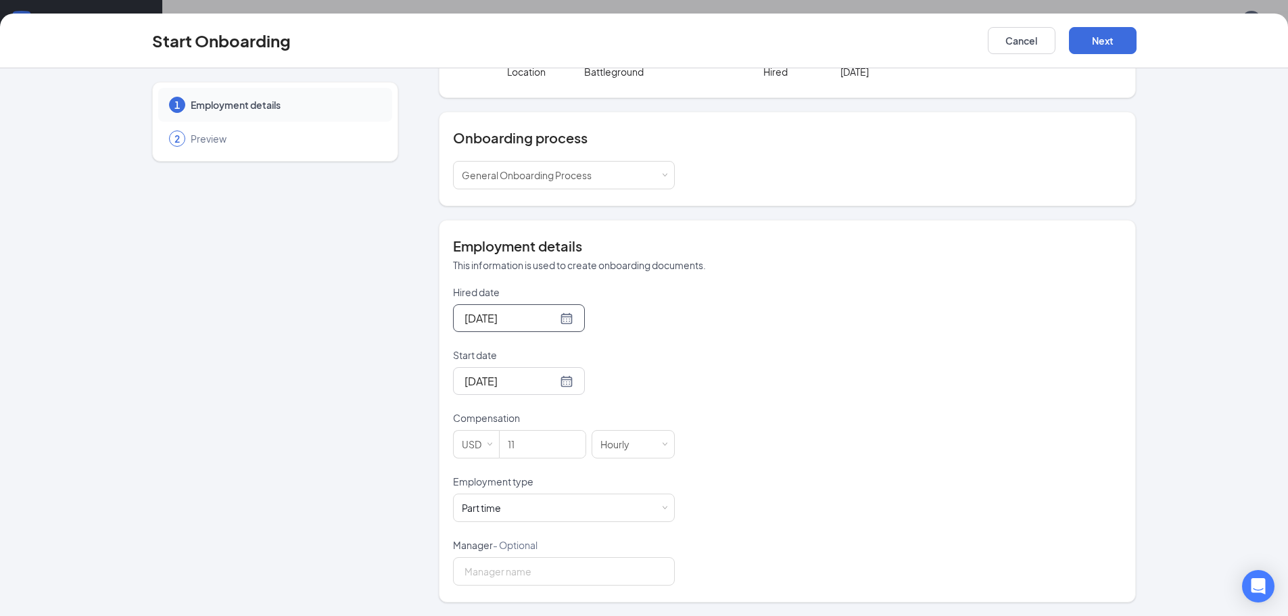
click at [687, 379] on div "Hired date [DATE] [DATE] Su Mo Tu We Th Fr Sa 31 1 2 3 4 5 6 7 8 9 10 11 12 13 …" at bounding box center [787, 435] width 669 height 300
drag, startPoint x: 529, startPoint y: 444, endPoint x: 446, endPoint y: 420, distance: 86.7
click at [446, 420] on div "Employment details This information is used to create onboarding documents. Hir…" at bounding box center [787, 411] width 697 height 383
drag, startPoint x: 531, startPoint y: 448, endPoint x: 448, endPoint y: 454, distance: 83.4
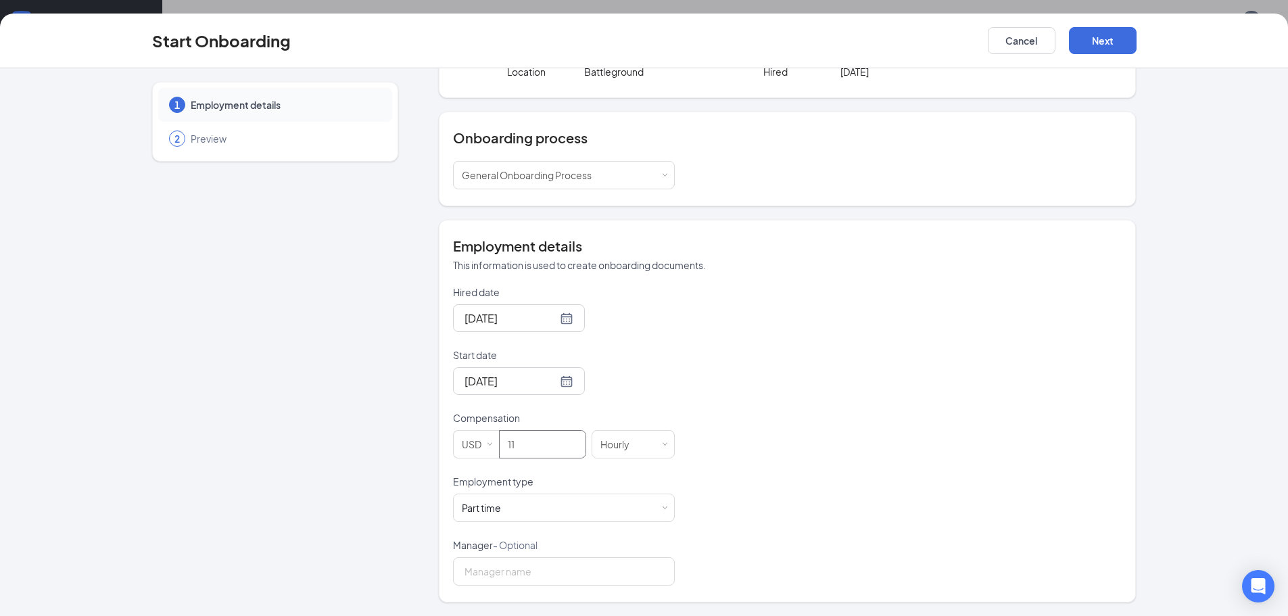
click at [445, 444] on div "Employment details This information is used to create onboarding documents. Hir…" at bounding box center [787, 411] width 697 height 383
type input "13"
click at [901, 529] on div "Hired date [DATE] [DATE] Su Mo Tu We Th Fr Sa 31 1 2 3 4 5 6 7 8 9 10 11 12 13 …" at bounding box center [787, 435] width 669 height 300
click at [1108, 10] on div "Start Onboarding Cancel Next 1 Employment details 2 Preview KE [PERSON_NAME] [E…" at bounding box center [644, 308] width 1288 height 616
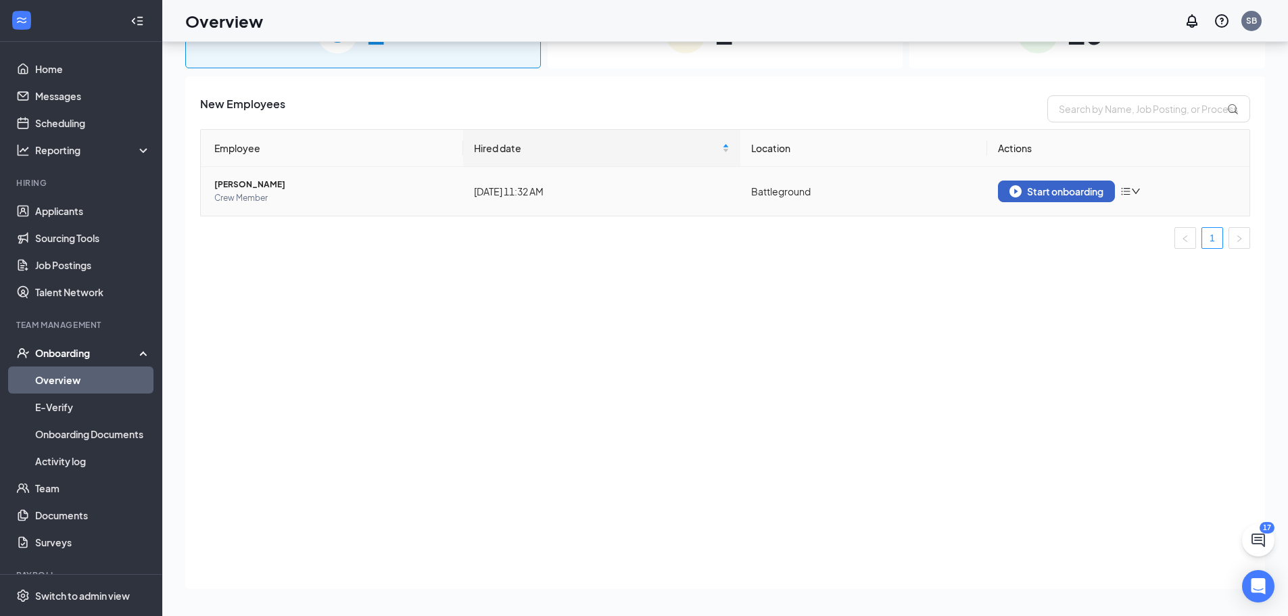
scroll to position [0, 0]
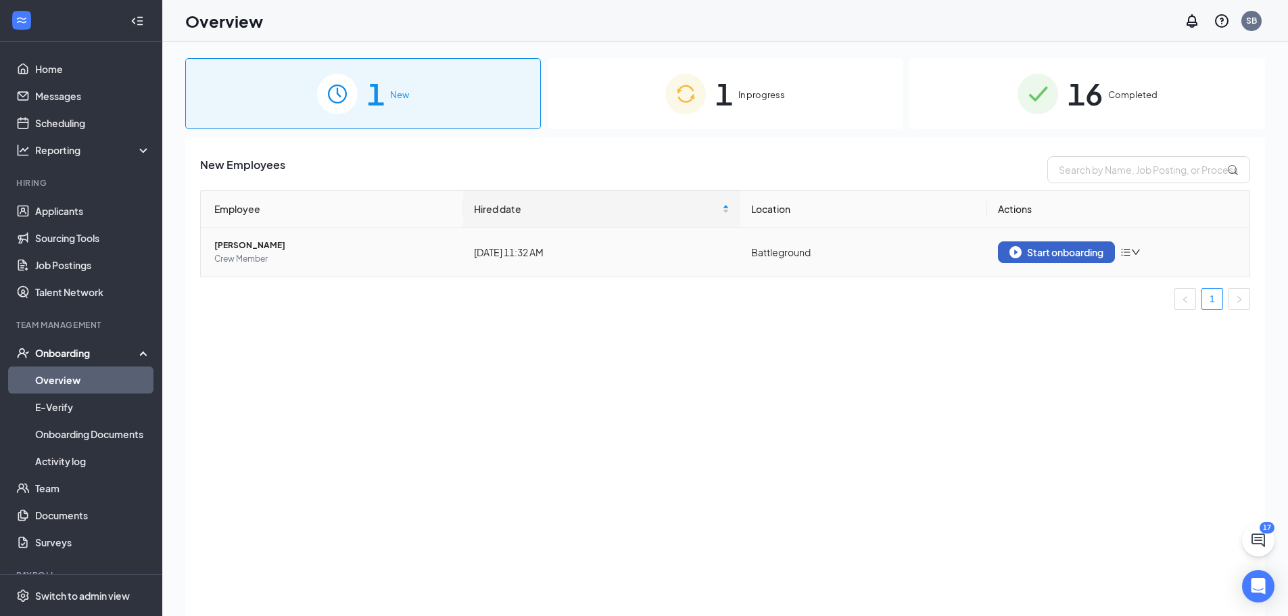
click at [1073, 252] on div "Start onboarding" at bounding box center [1057, 252] width 94 height 12
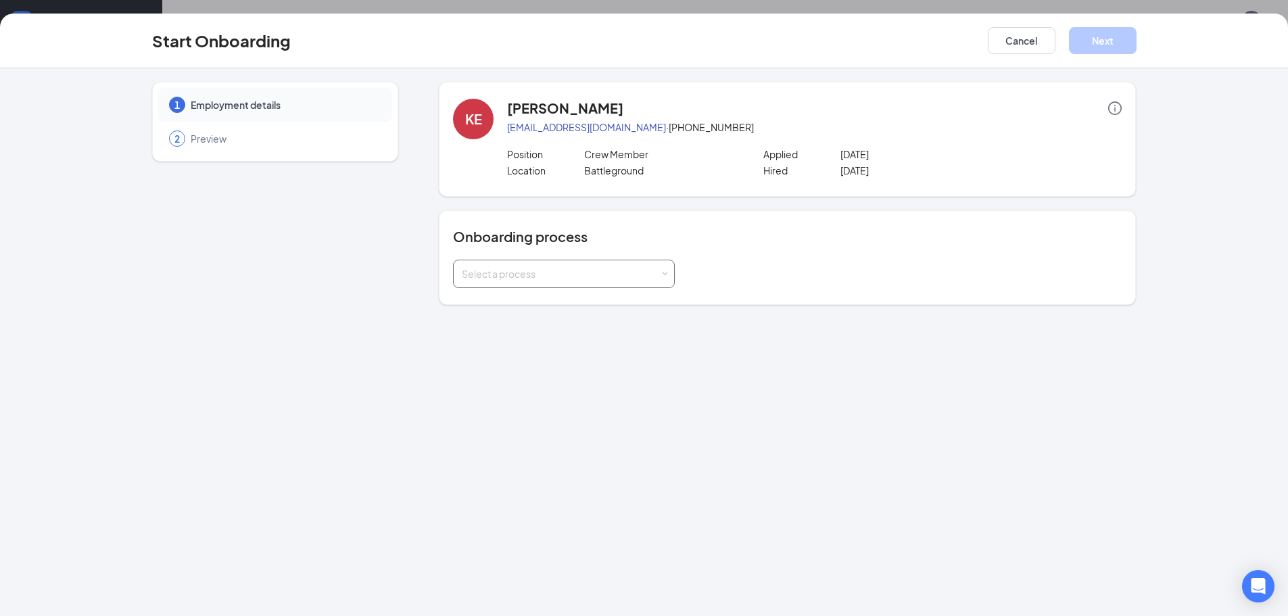
click at [632, 275] on div "Select a process" at bounding box center [561, 274] width 198 height 14
click at [621, 305] on li "General Onboarding Process" at bounding box center [564, 303] width 222 height 24
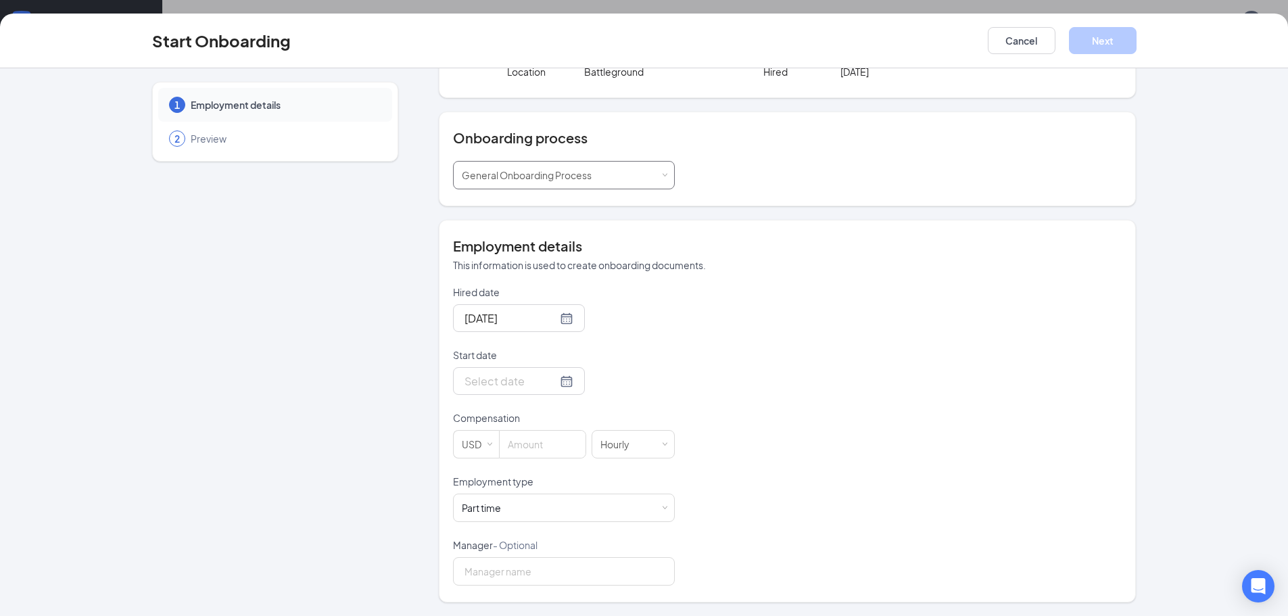
scroll to position [61, 0]
click at [548, 383] on div at bounding box center [519, 381] width 109 height 17
type input "[DATE]"
click at [471, 543] on div "28" at bounding box center [473, 542] width 16 height 16
click at [508, 508] on div "Part time Works less than 30 hours per week and is reasonably expected to work" at bounding box center [564, 507] width 204 height 27
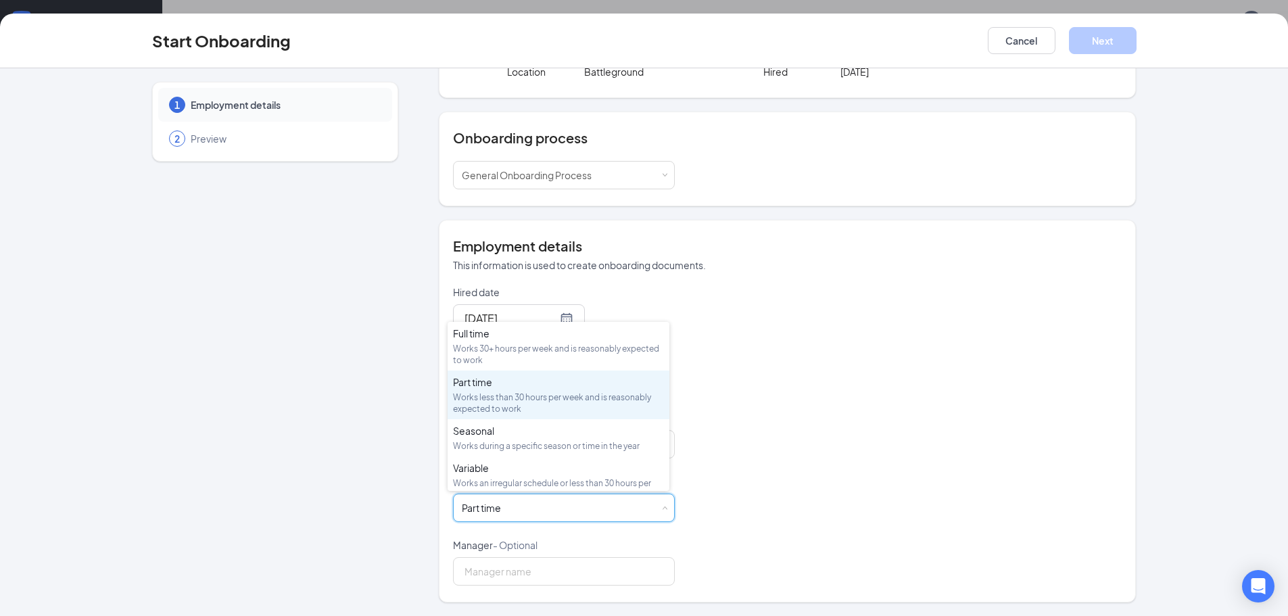
click at [508, 542] on span "- Optional" at bounding box center [515, 545] width 45 height 12
click at [508, 557] on input "Manager - Optional" at bounding box center [564, 571] width 222 height 28
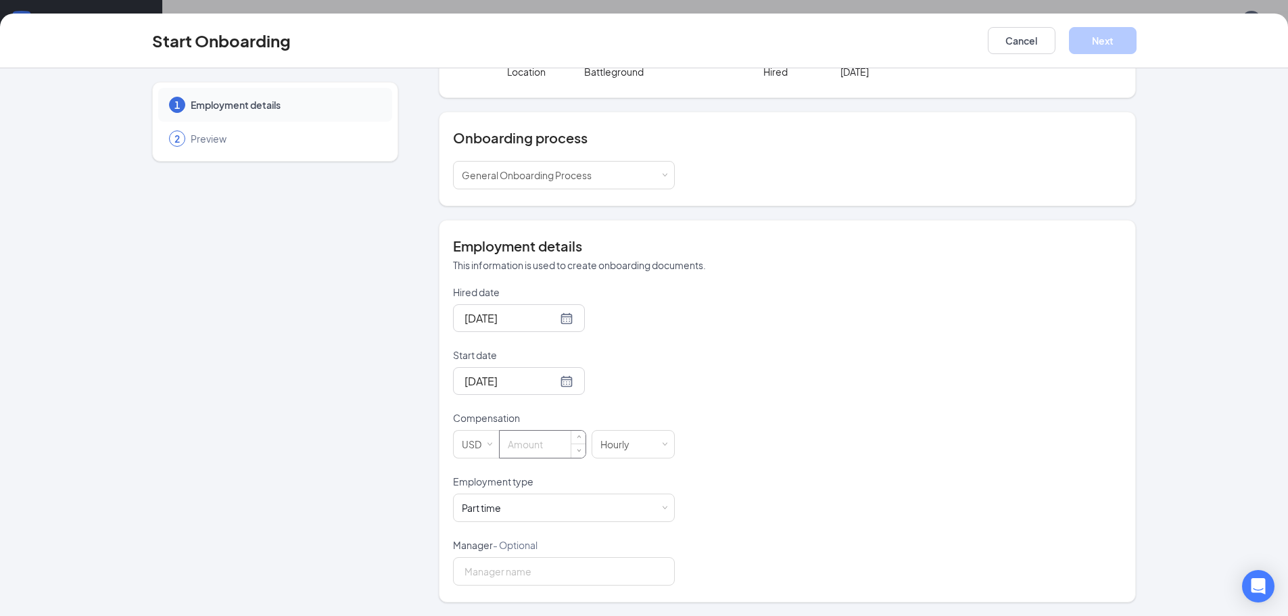
click at [552, 450] on input at bounding box center [543, 444] width 86 height 27
type input "13"
click at [1104, 49] on button "Next" at bounding box center [1103, 40] width 68 height 27
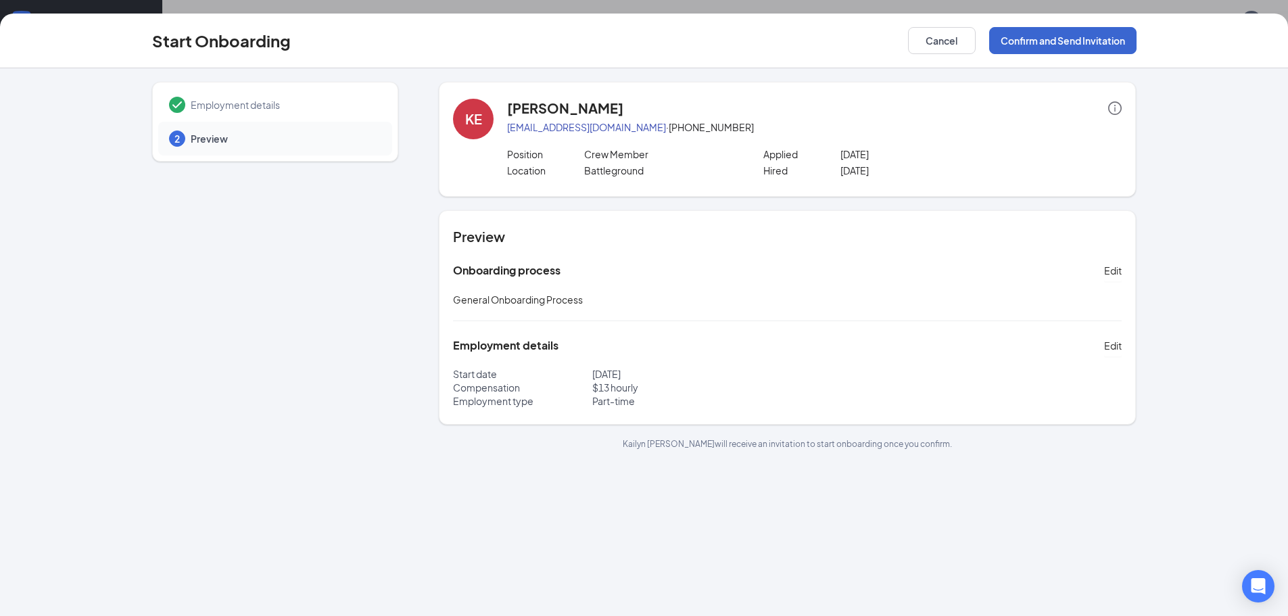
scroll to position [0, 0]
click at [1051, 41] on button "Confirm and Send Invitation" at bounding box center [1062, 40] width 147 height 27
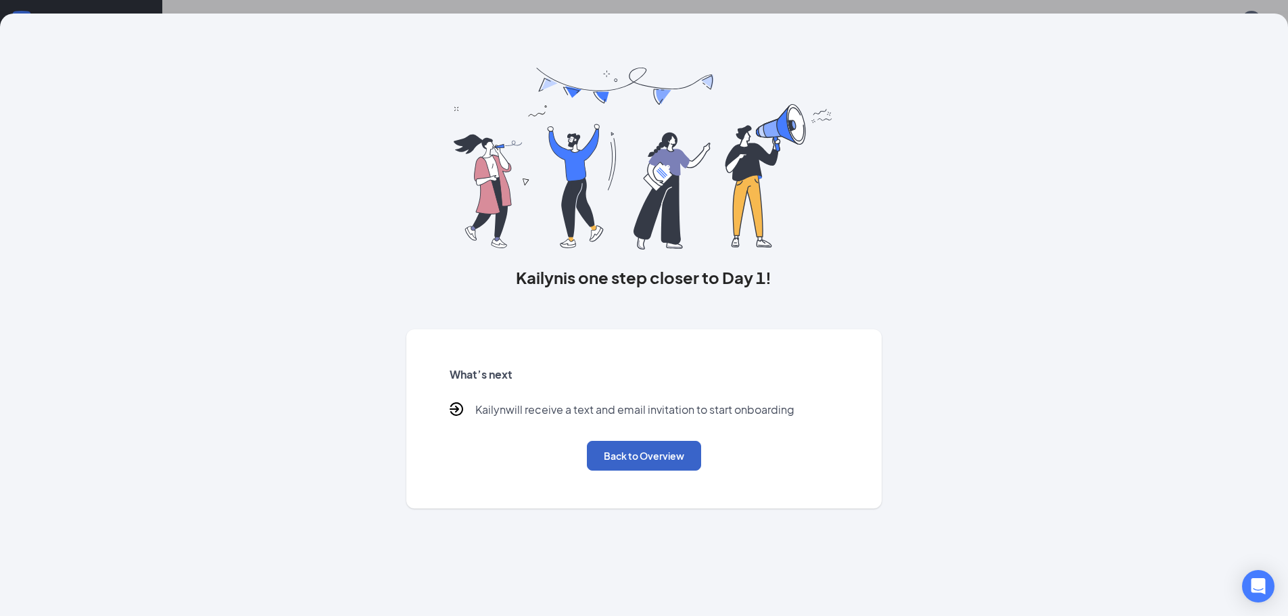
click at [637, 449] on button "Back to Overview" at bounding box center [644, 456] width 114 height 30
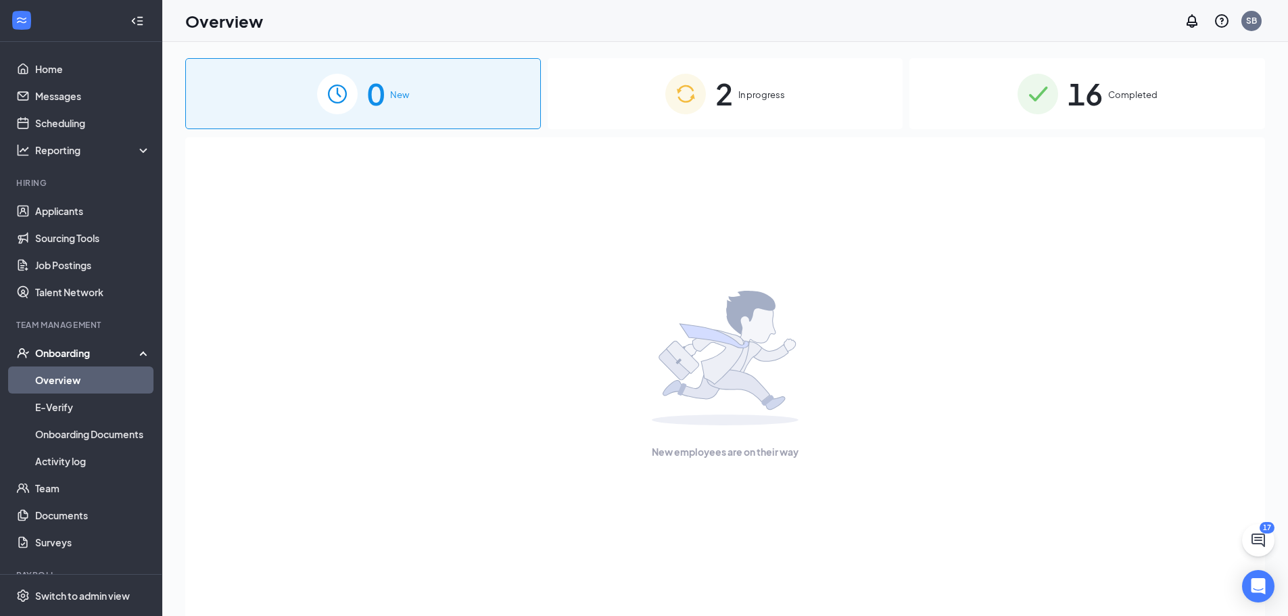
click at [729, 88] on span "2" at bounding box center [724, 93] width 18 height 47
